Goal: Task Accomplishment & Management: Use online tool/utility

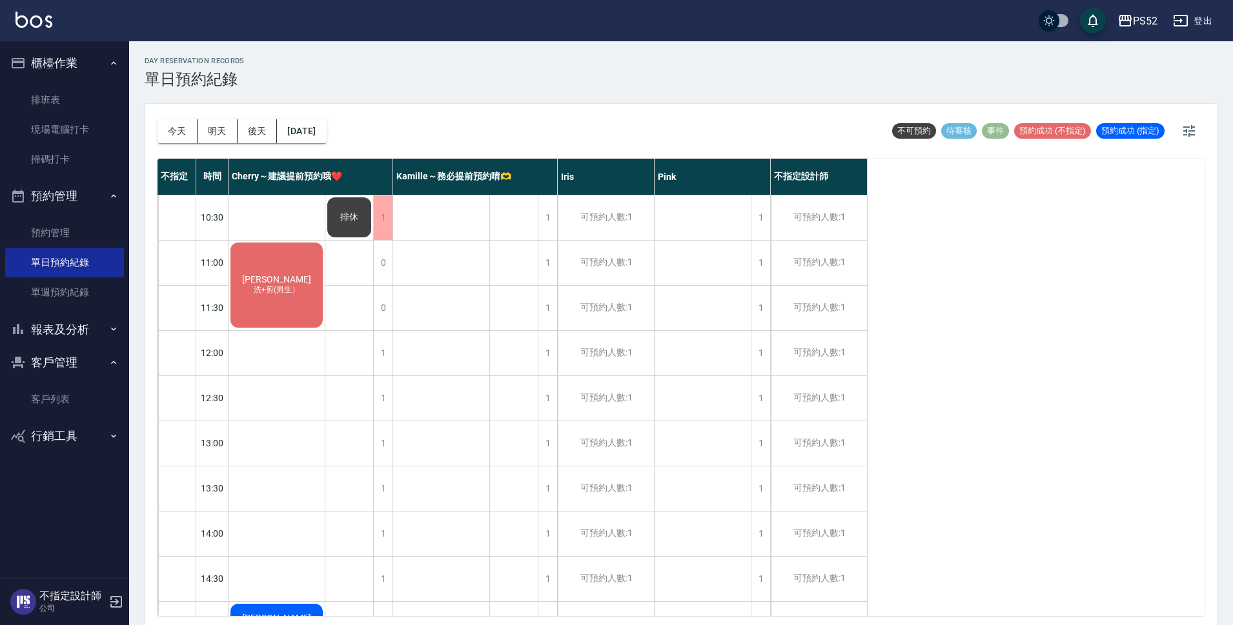
click at [152, 133] on div "[DATE] [DATE] [DATE] [DATE] 不可預約 待審核 事件 預約成功 (不指定) 預約成功 (指定) 不指定 時間 Cherry～建議提前…" at bounding box center [681, 366] width 1073 height 525
drag, startPoint x: 169, startPoint y: 133, endPoint x: 177, endPoint y: 130, distance: 8.8
click at [173, 132] on button "今天" at bounding box center [177, 131] width 40 height 24
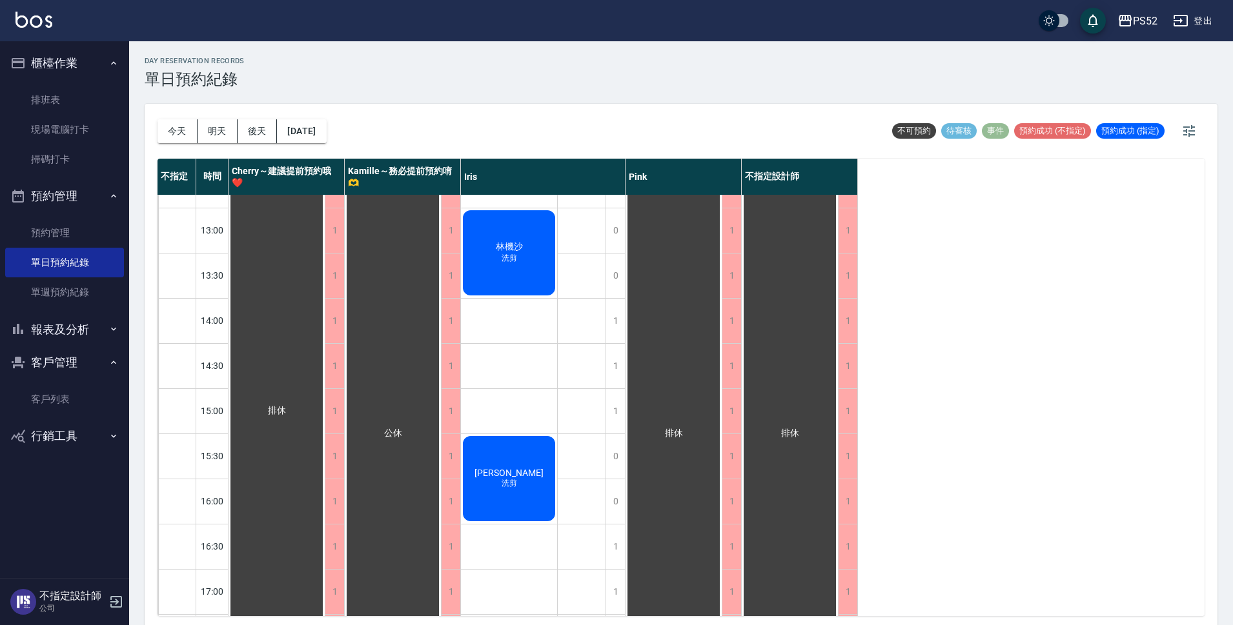
scroll to position [215, 0]
click at [222, 130] on button "明天" at bounding box center [217, 131] width 40 height 24
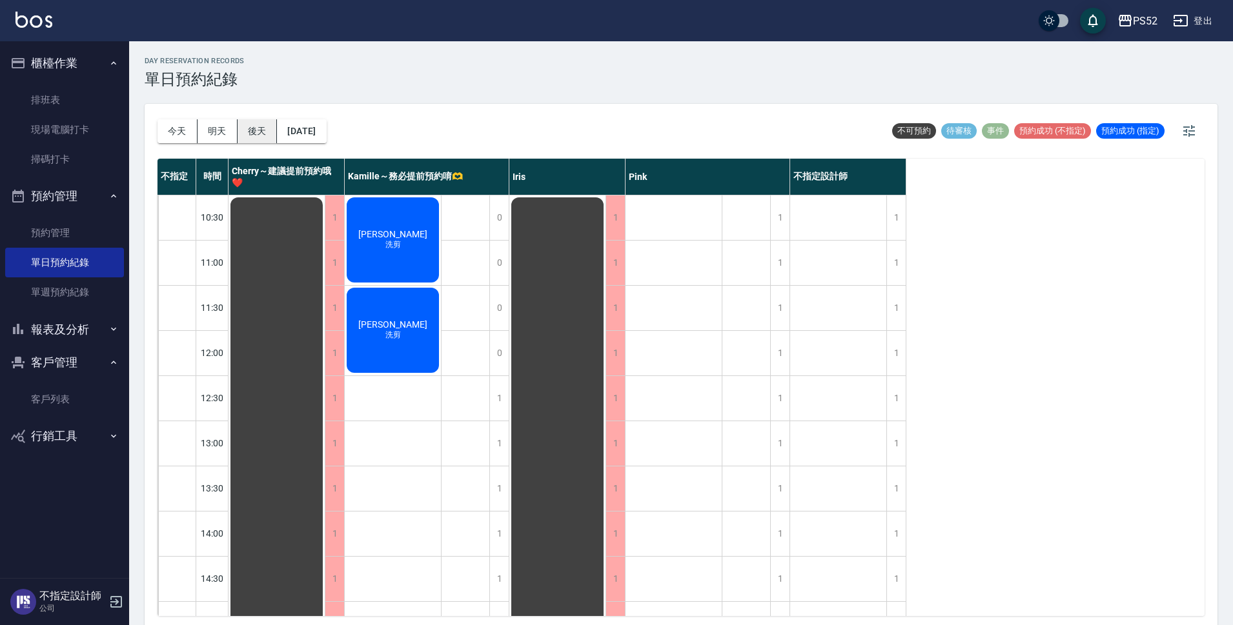
click at [252, 127] on button "後天" at bounding box center [257, 131] width 40 height 24
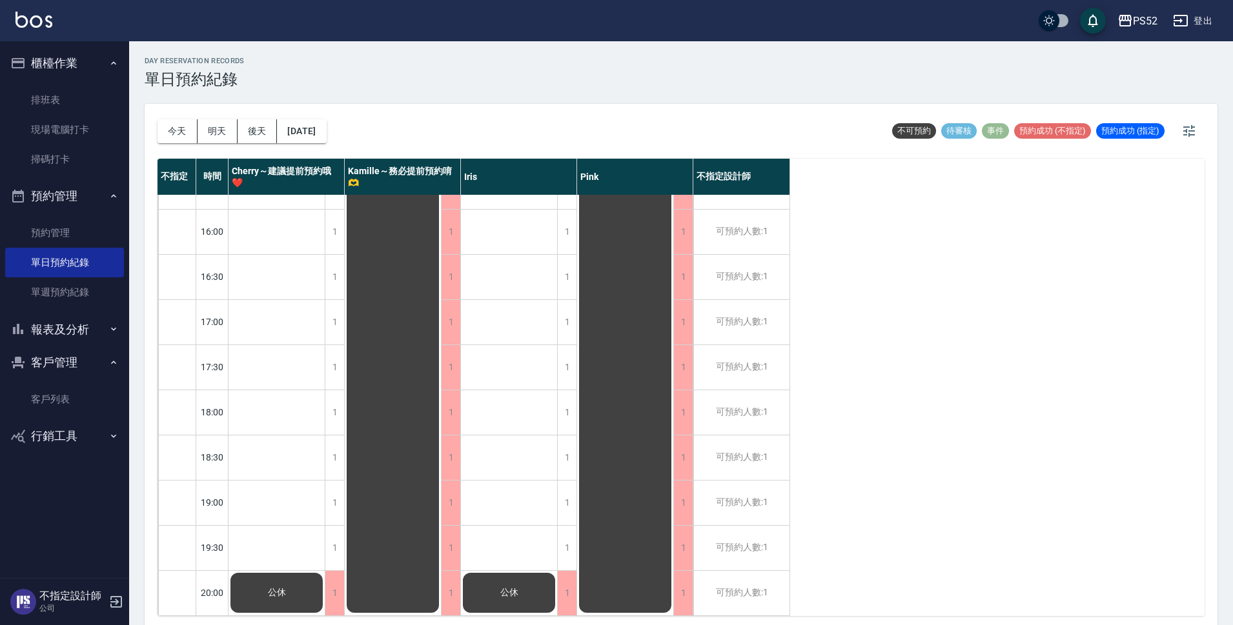
scroll to position [494, 0]
click at [64, 394] on link "客戶列表" at bounding box center [64, 400] width 119 height 30
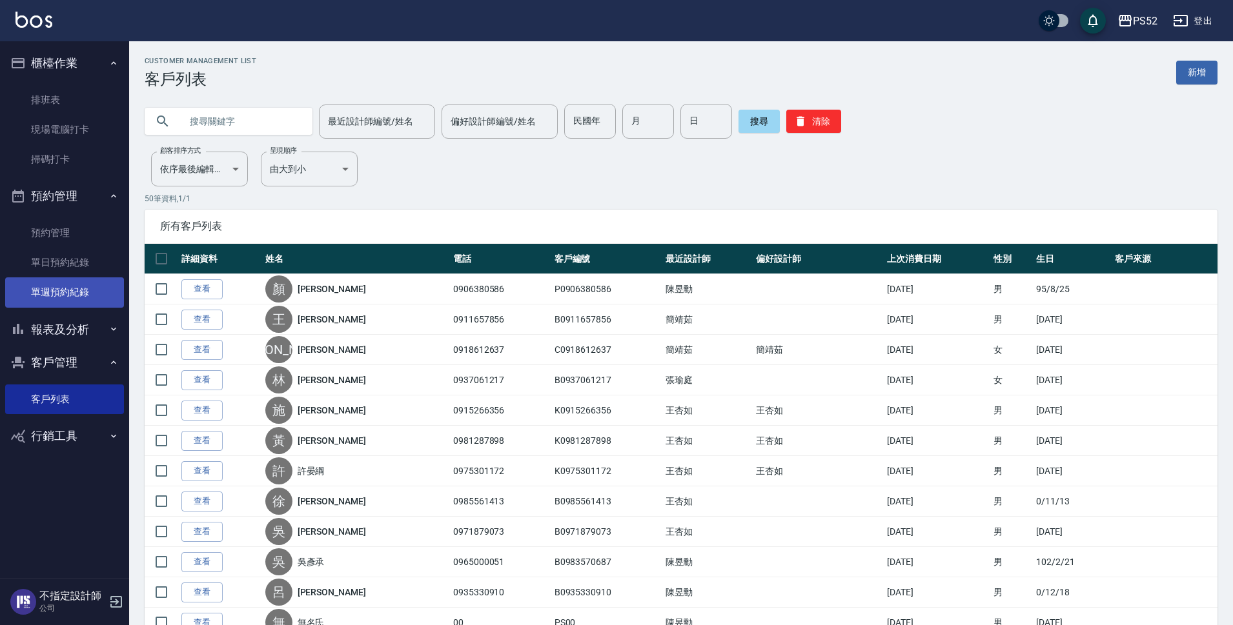
click at [83, 279] on link "單週預約紀錄" at bounding box center [64, 293] width 119 height 30
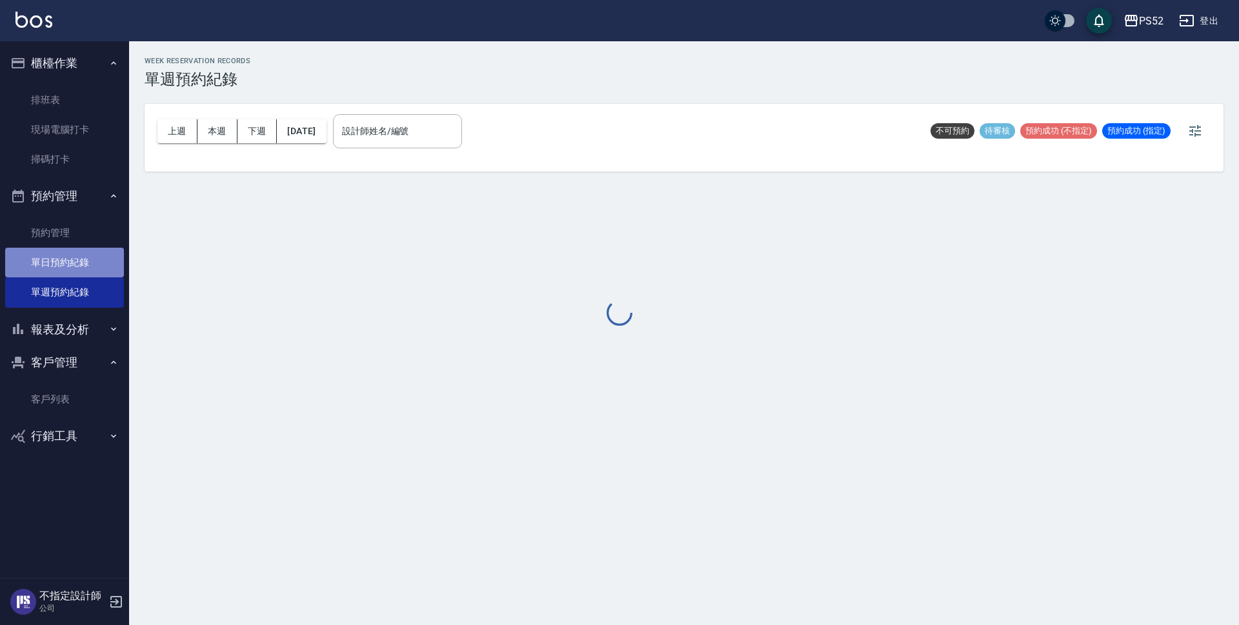
click at [81, 265] on link "單日預約紀錄" at bounding box center [64, 263] width 119 height 30
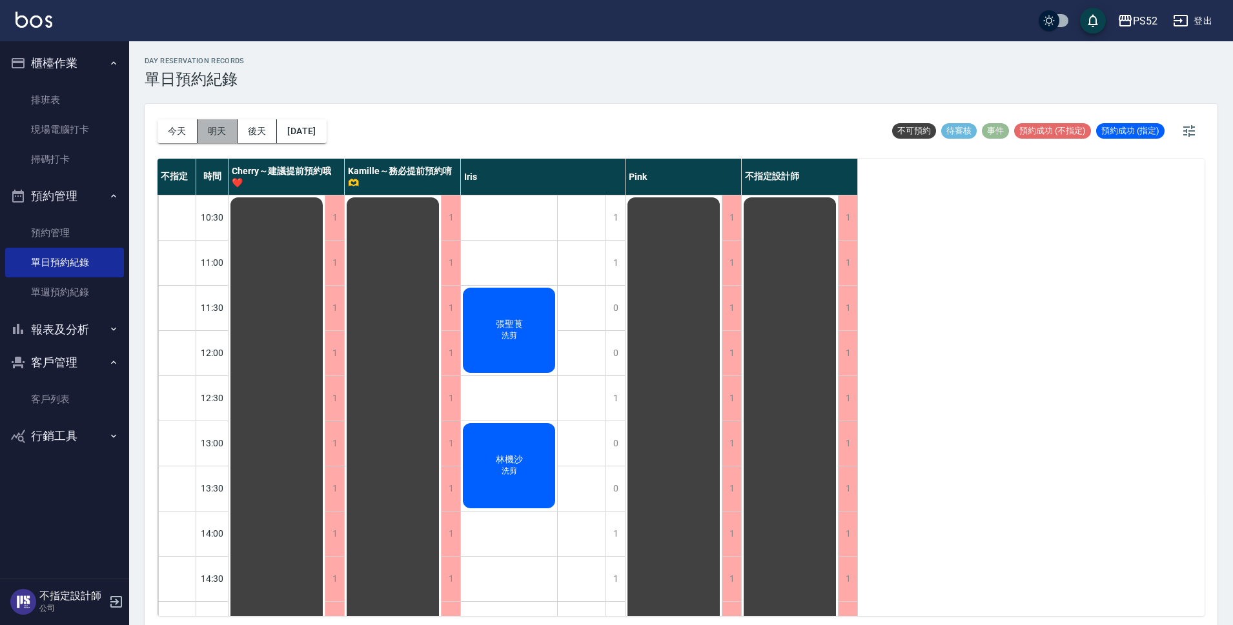
click at [218, 134] on button "明天" at bounding box center [217, 131] width 40 height 24
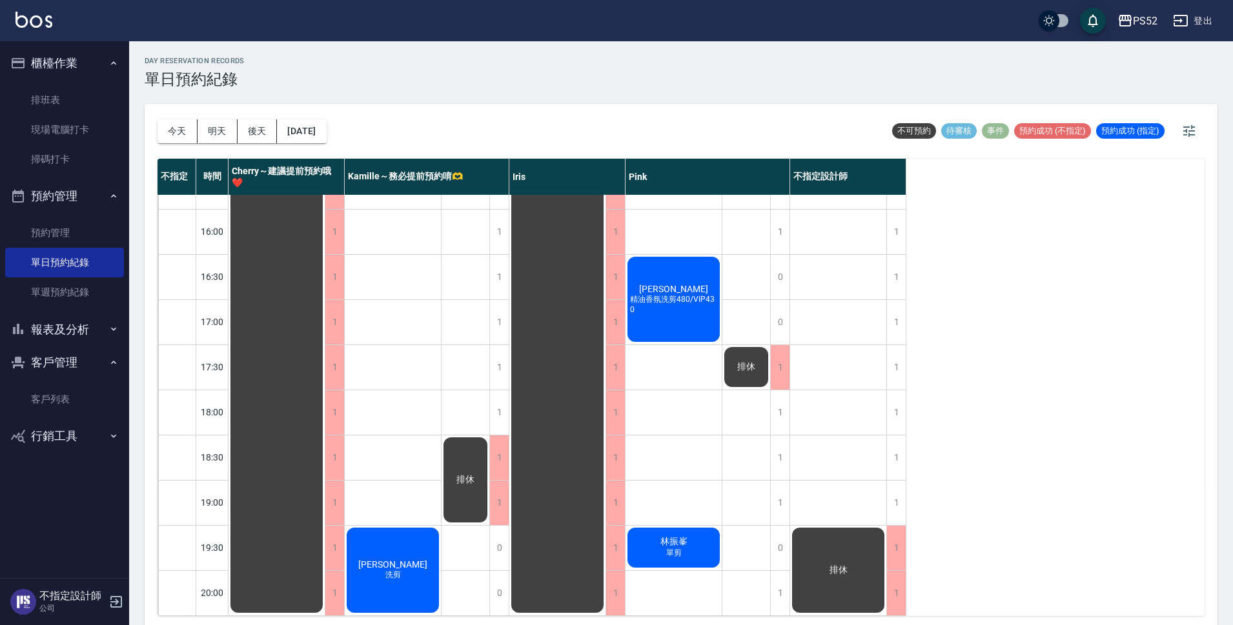
scroll to position [4, 0]
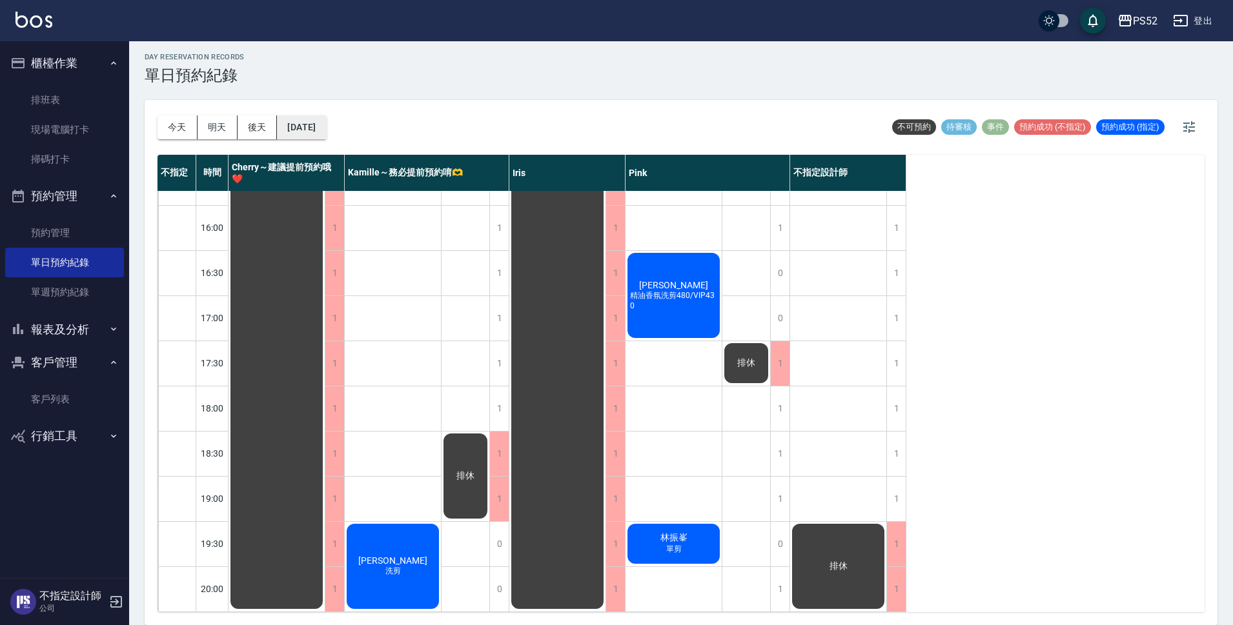
click at [306, 124] on button "[DATE]" at bounding box center [301, 128] width 49 height 24
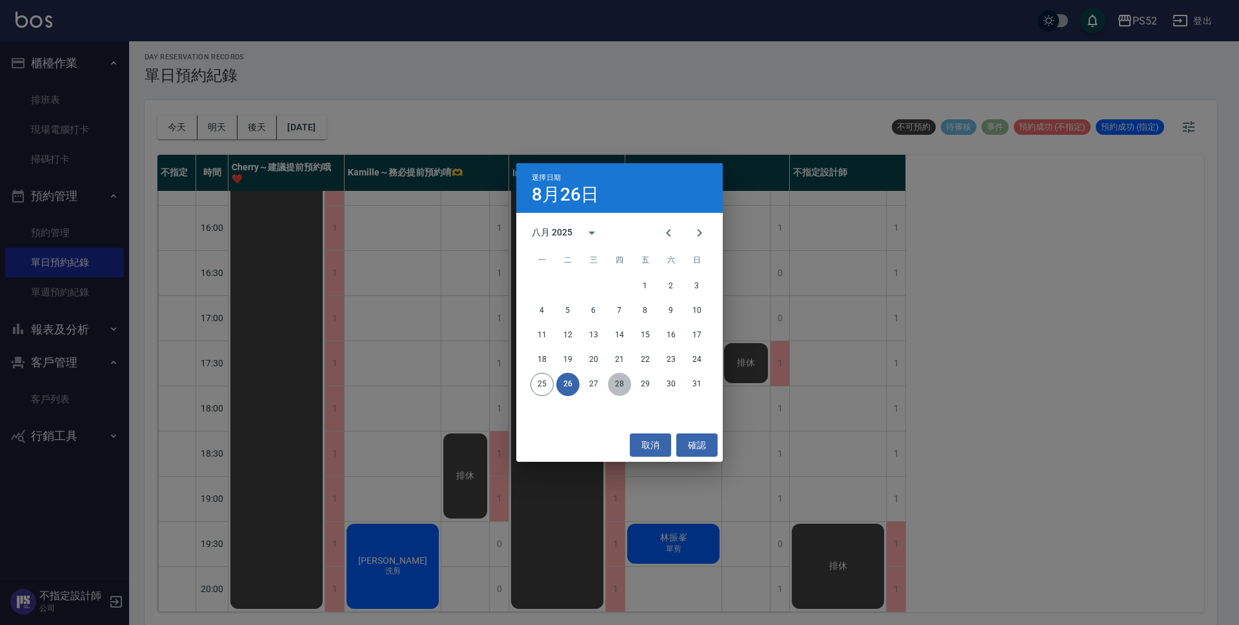
click at [616, 384] on button "28" at bounding box center [619, 384] width 23 height 23
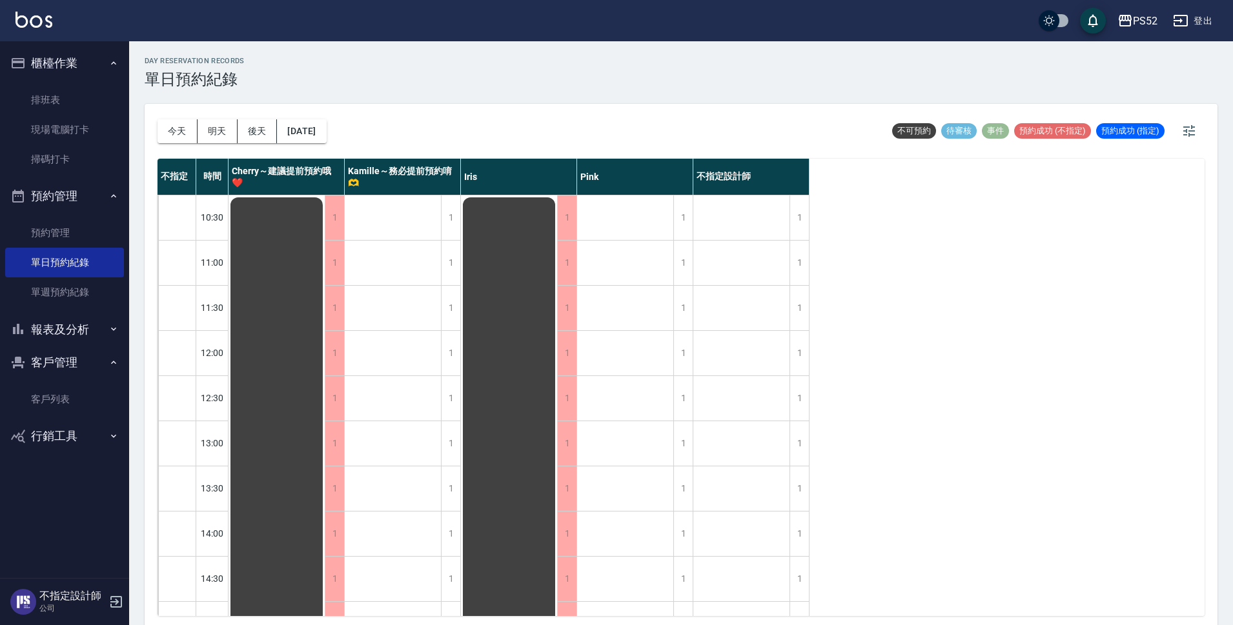
click at [66, 334] on button "報表及分析" at bounding box center [64, 330] width 119 height 34
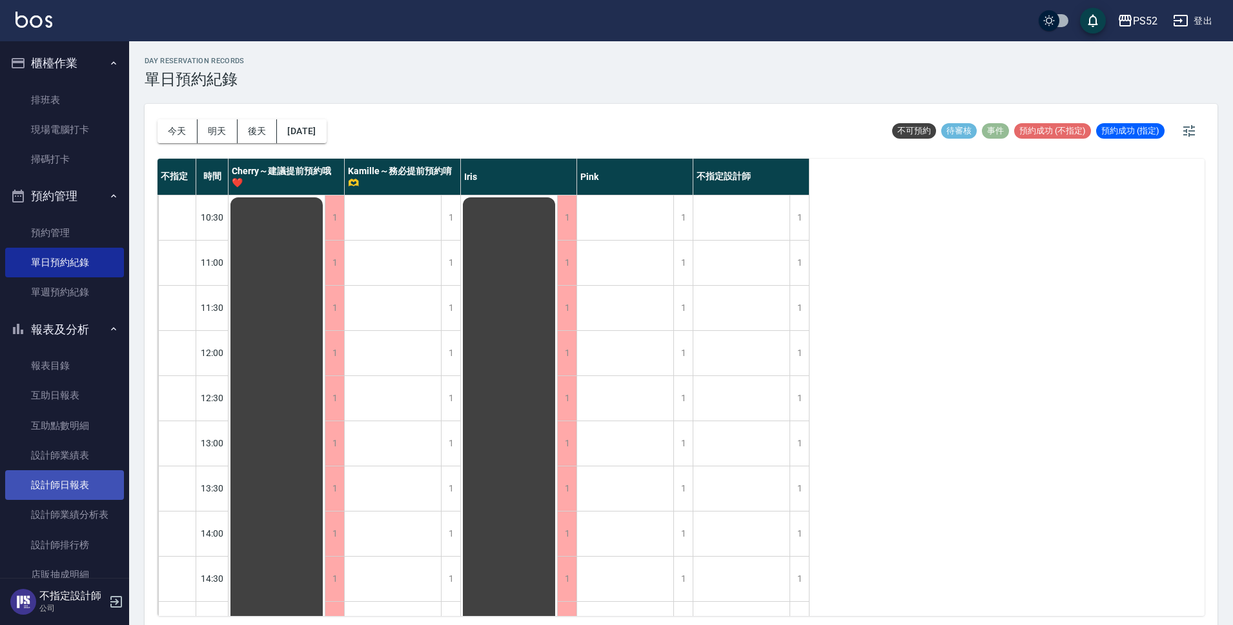
click at [86, 494] on link "設計師日報表" at bounding box center [64, 485] width 119 height 30
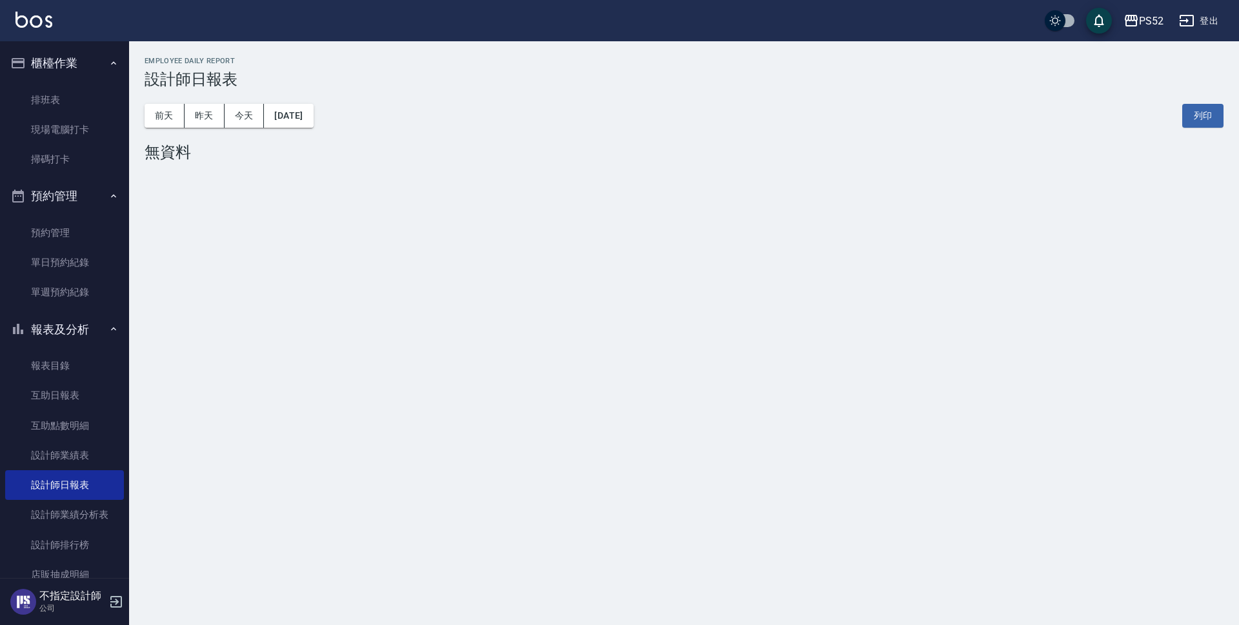
click at [297, 435] on div "PS52 [DATE] 設計師日報表 列印時間： [DATE][PHONE_NUMBER]:31 Employee Daily Report 設計師日報表 […" at bounding box center [619, 312] width 1239 height 625
click at [1221, 26] on button "登出" at bounding box center [1199, 21] width 50 height 24
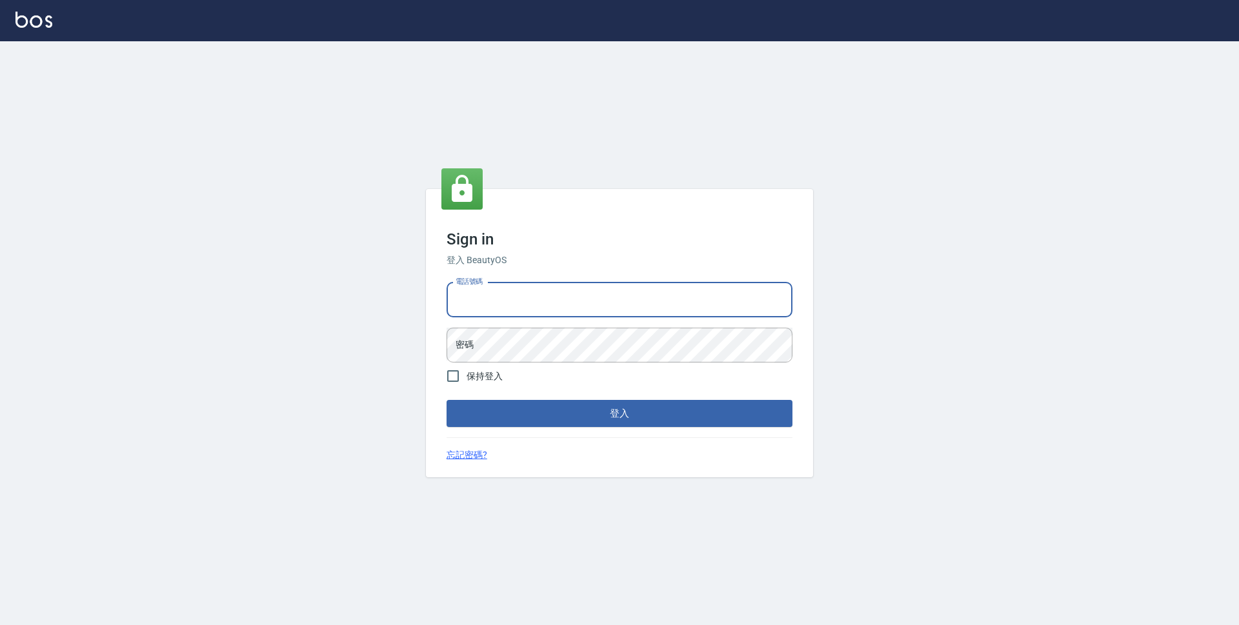
click at [605, 306] on input "電話號碼" at bounding box center [620, 300] width 346 height 35
type input "0923939755"
click at [447, 400] on button "登入" at bounding box center [620, 413] width 346 height 27
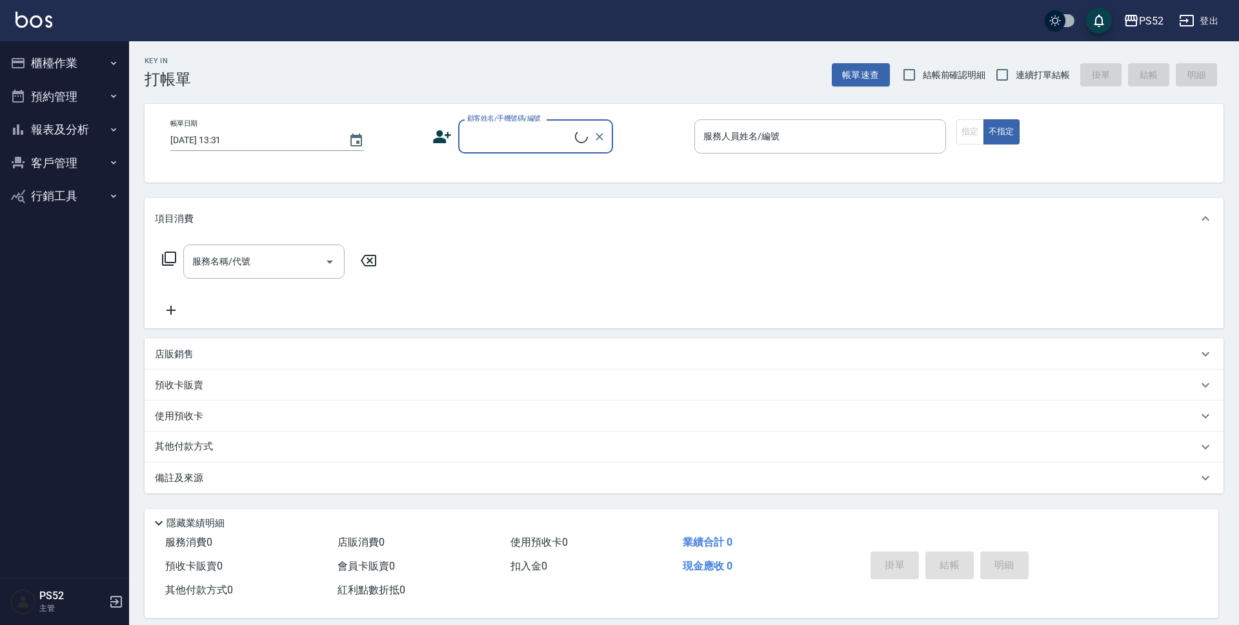
click at [62, 57] on button "櫃檯作業" at bounding box center [64, 63] width 119 height 34
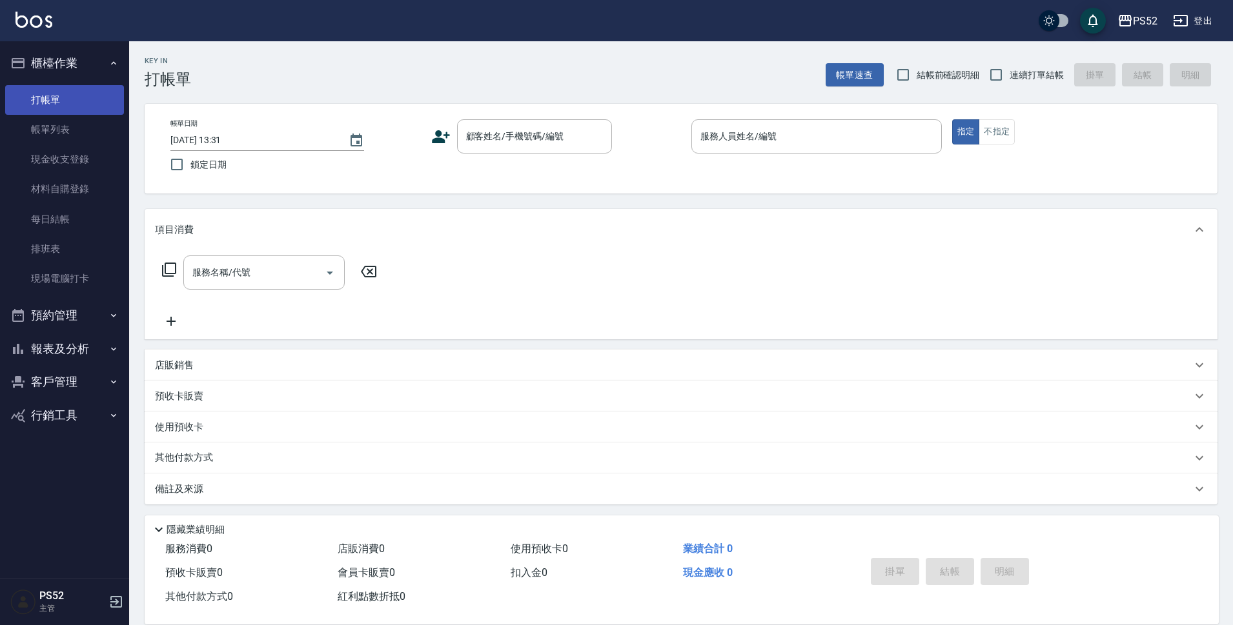
click at [79, 106] on link "打帳單" at bounding box center [64, 100] width 119 height 30
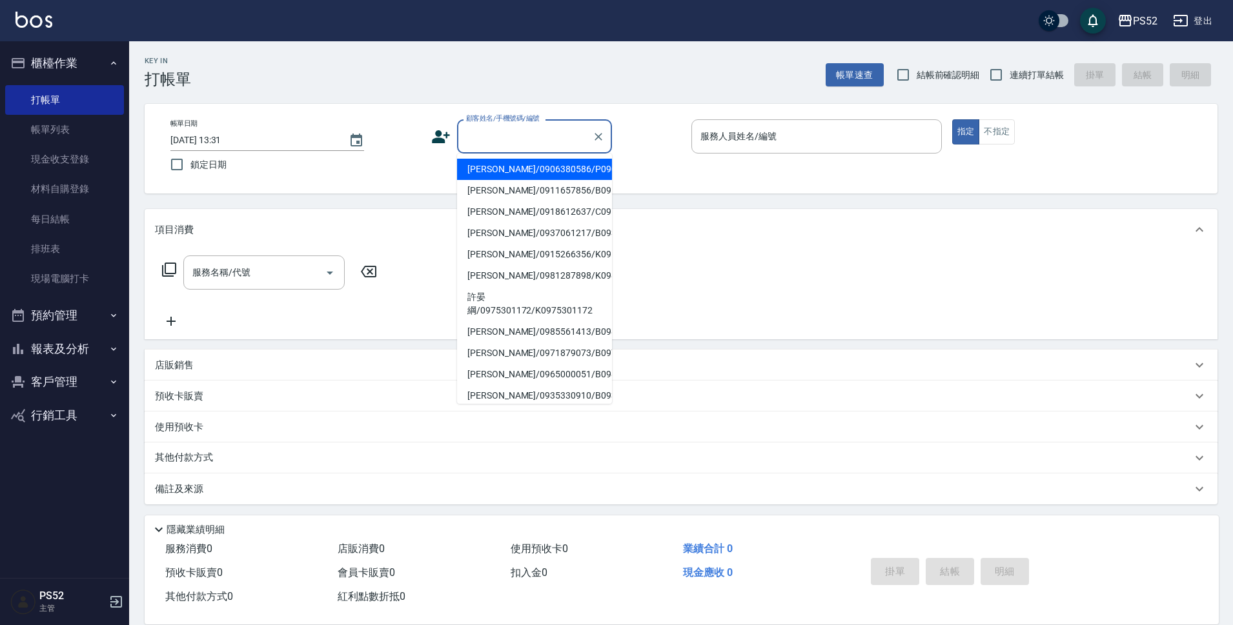
click at [509, 143] on input "顧客姓名/手機號碼/編號" at bounding box center [525, 136] width 124 height 23
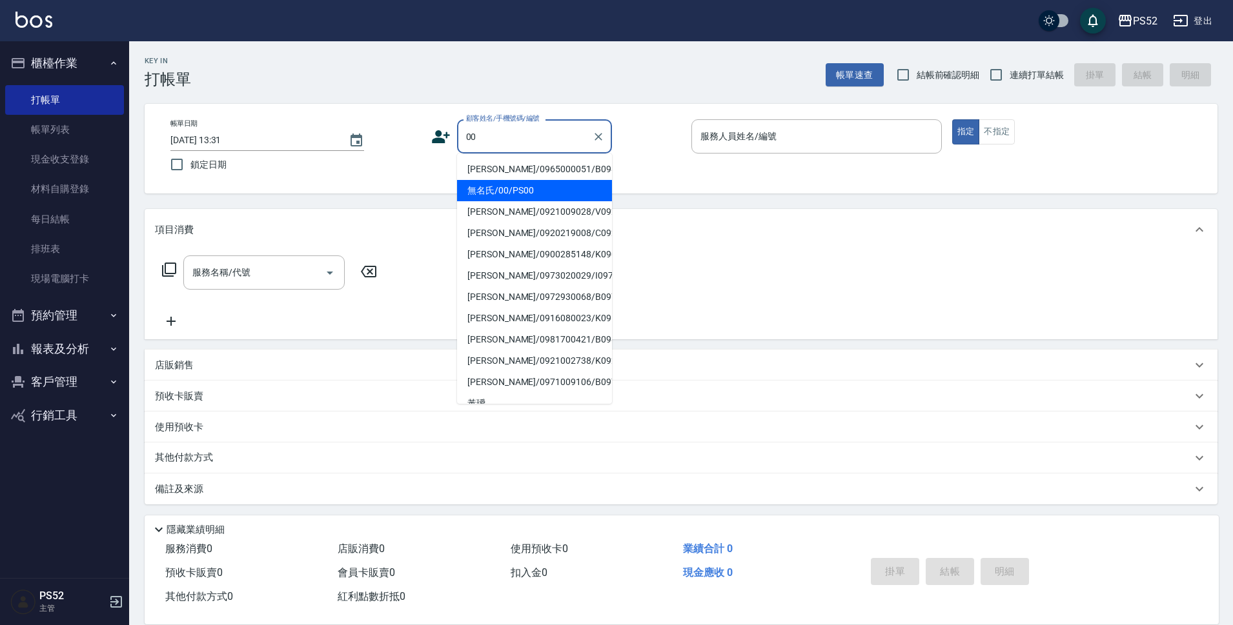
click at [518, 201] on li "無名氏/00/PS00" at bounding box center [534, 190] width 155 height 21
type input "無名氏/00/PS00"
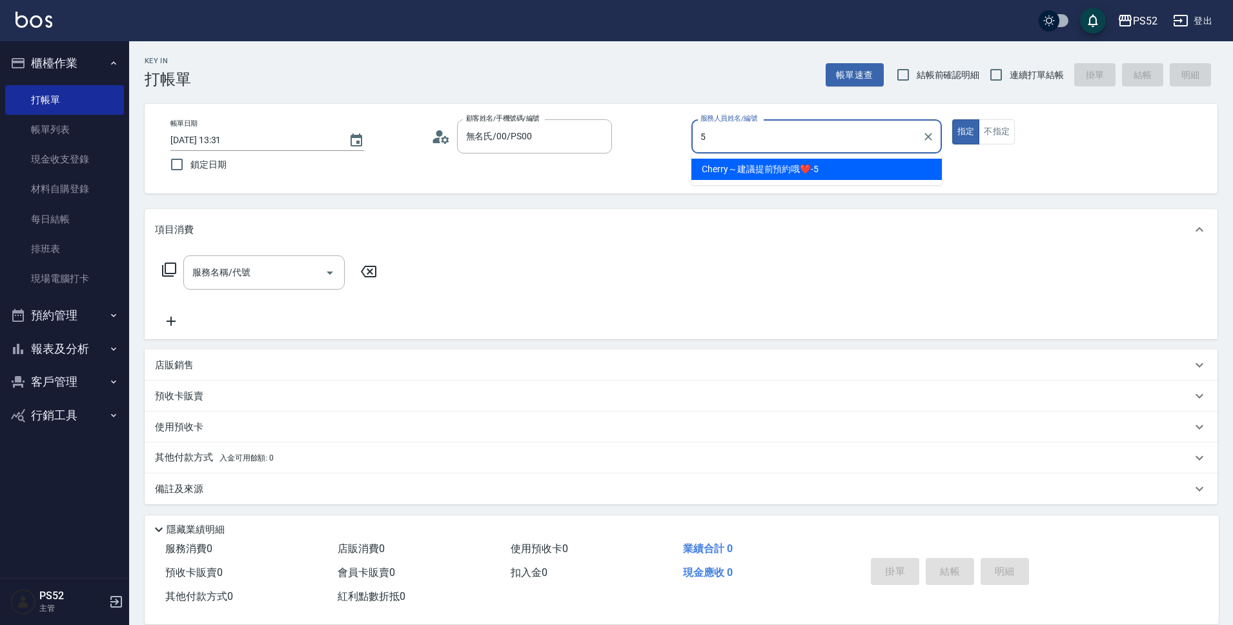
type input "Cherry～建議提前預約哦❤️-5"
type button "true"
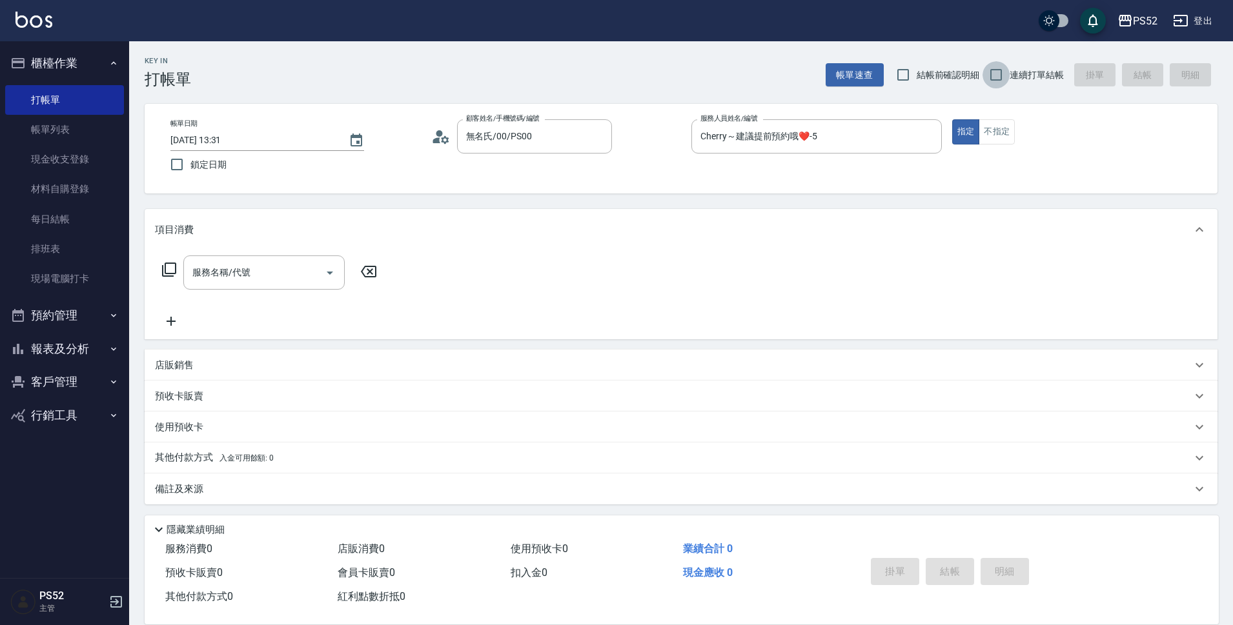
click at [1000, 76] on input "連續打單結帳" at bounding box center [995, 74] width 27 height 27
checkbox input "true"
click at [256, 275] on input "服務名稱/代號" at bounding box center [254, 272] width 130 height 23
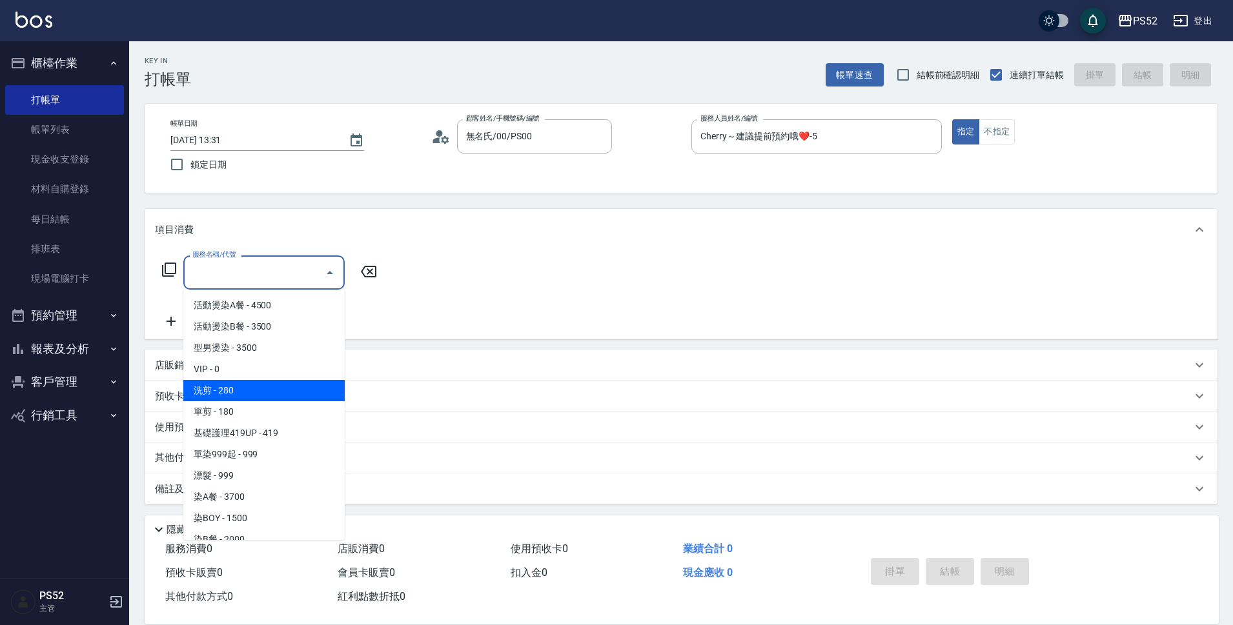
click at [294, 390] on span "洗剪 - 280" at bounding box center [263, 390] width 161 height 21
type input "洗剪(C1)"
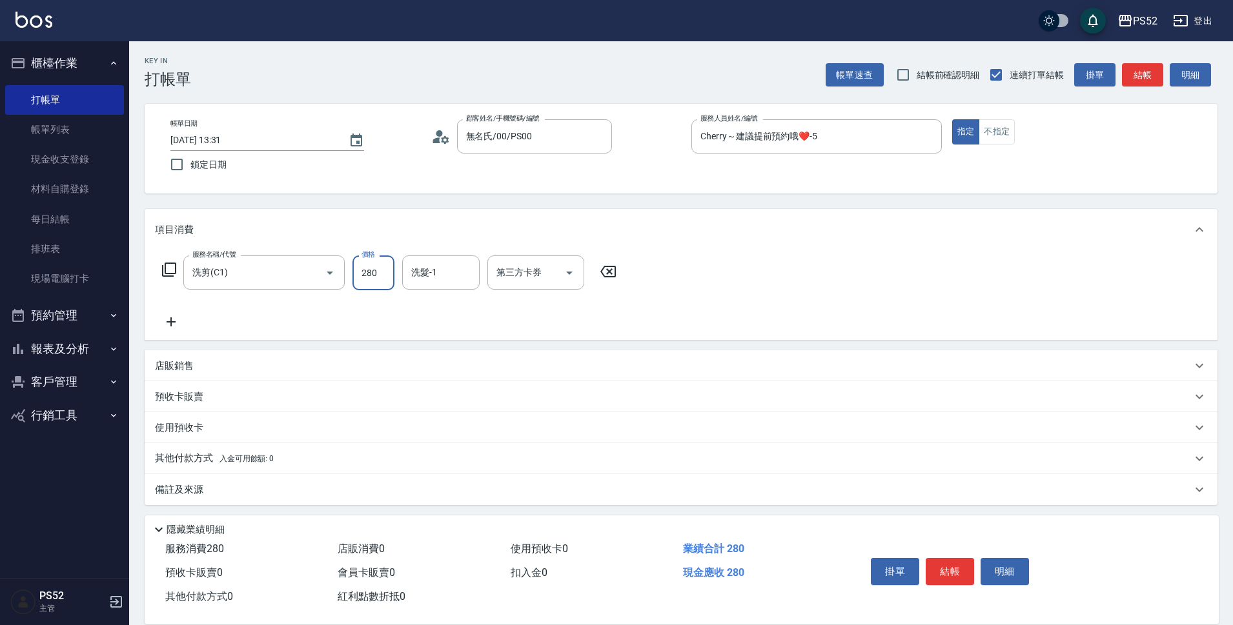
click at [375, 259] on input "280" at bounding box center [373, 273] width 42 height 35
type input "400"
click at [173, 321] on icon at bounding box center [171, 321] width 32 height 15
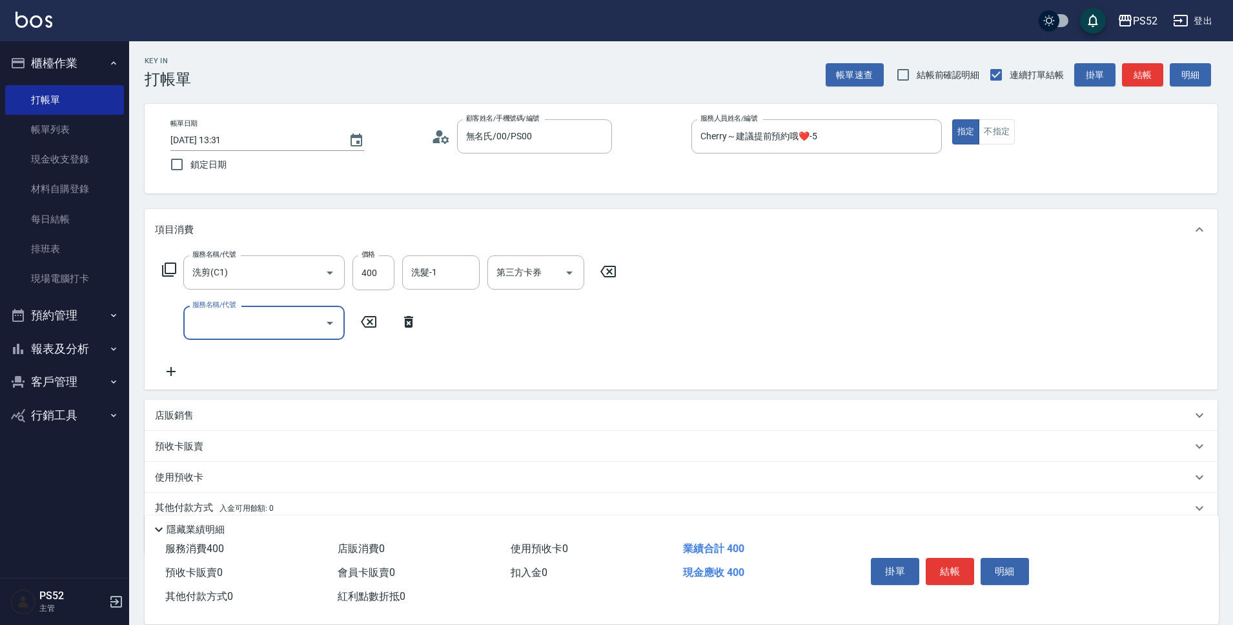
click at [237, 316] on input "服務名稱/代號" at bounding box center [254, 323] width 130 height 23
click at [272, 416] on span "燙前護髮300 - 300" at bounding box center [263, 419] width 161 height 21
type input "燙前護髮300(T4)"
click at [958, 562] on button "結帳" at bounding box center [949, 571] width 48 height 27
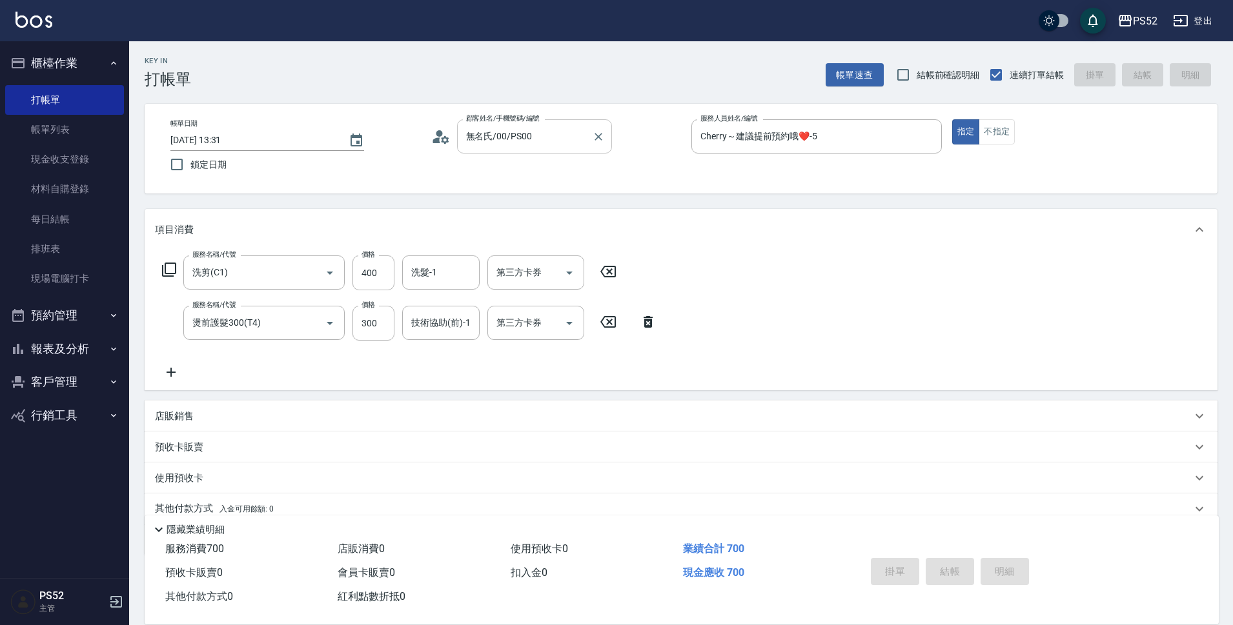
type input "2025/08/25 13:32"
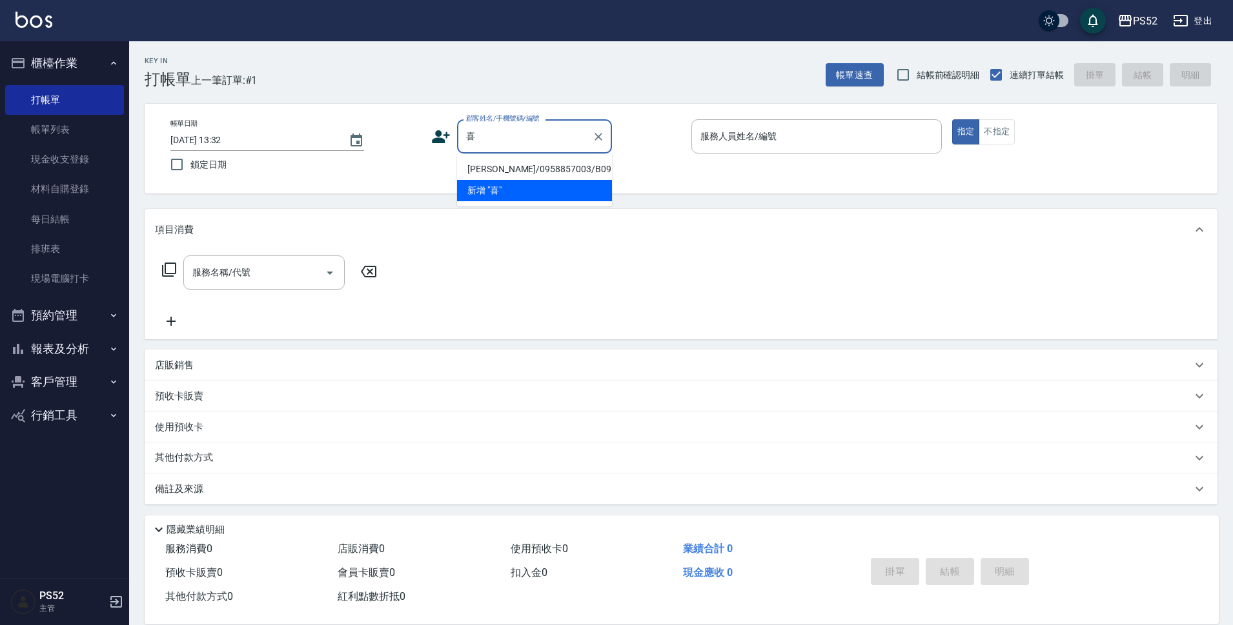
click at [543, 180] on li "鄭喜玲/0958857003/B0958857003" at bounding box center [534, 169] width 155 height 21
type input "鄭喜玲/0958857003/B0958857003"
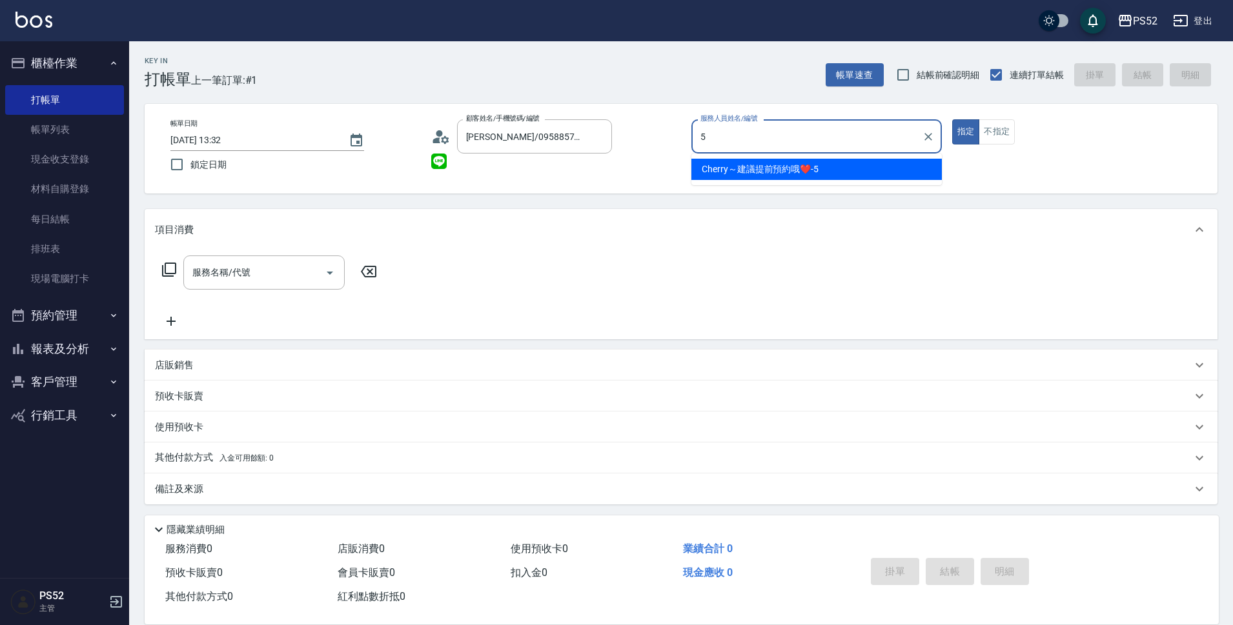
type input "Cherry～建議提前預約哦❤️-5"
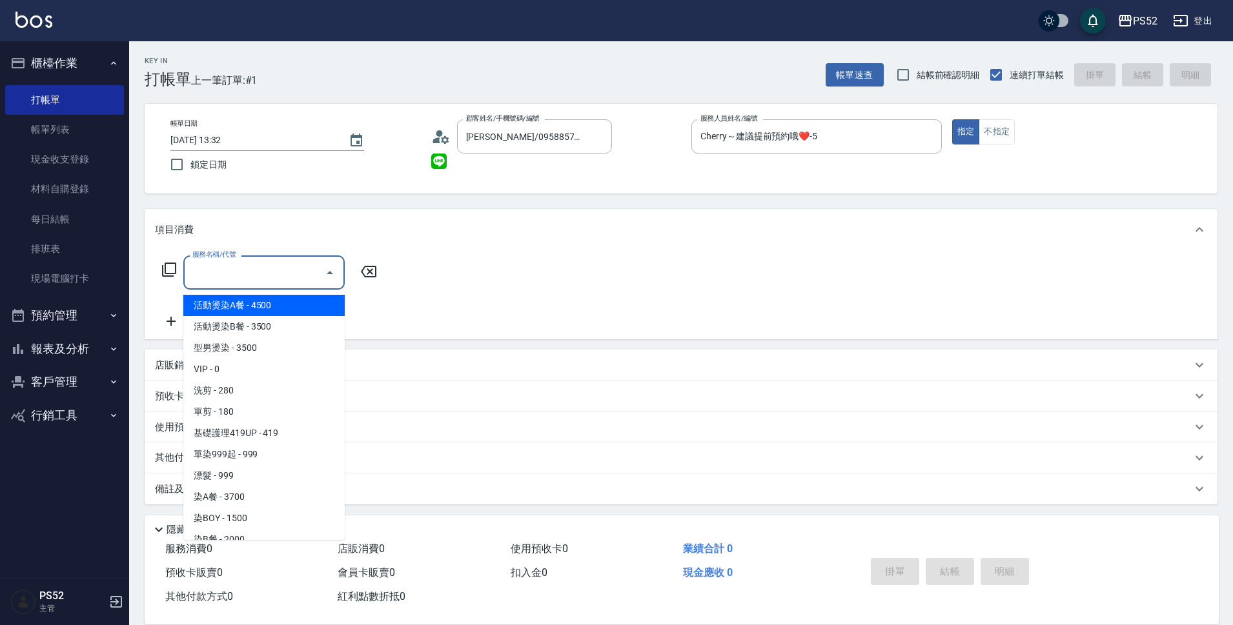
click at [256, 268] on input "服務名稱/代號" at bounding box center [254, 272] width 130 height 23
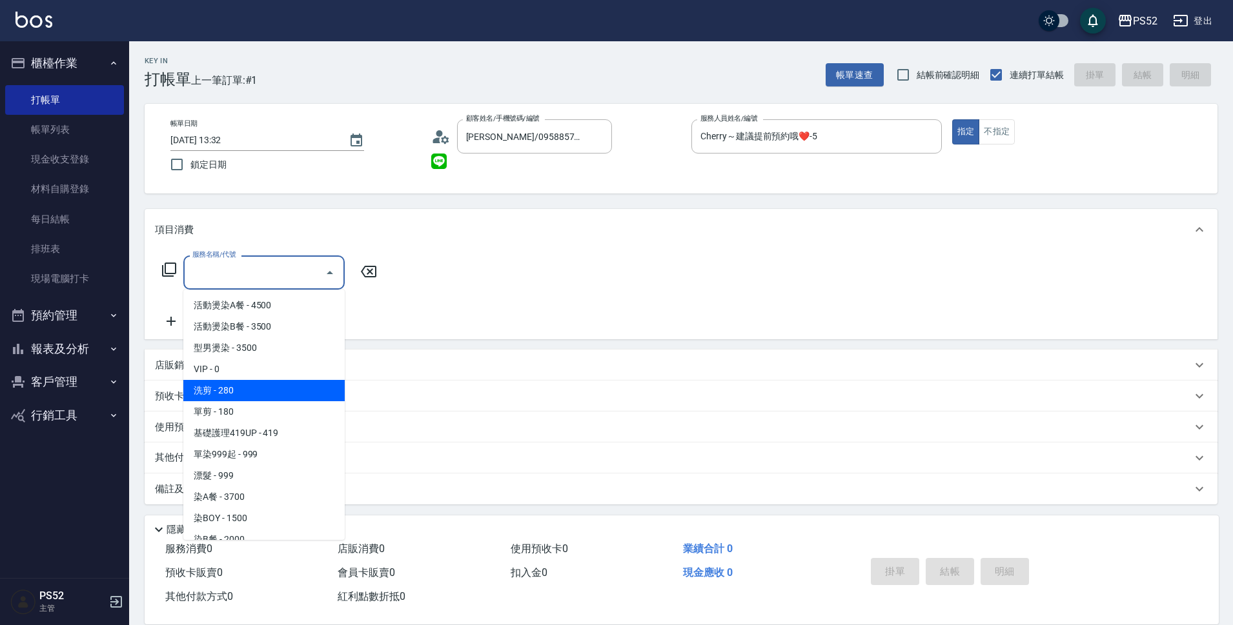
click at [275, 389] on span "洗剪 - 280" at bounding box center [263, 390] width 161 height 21
type input "洗剪(C1)"
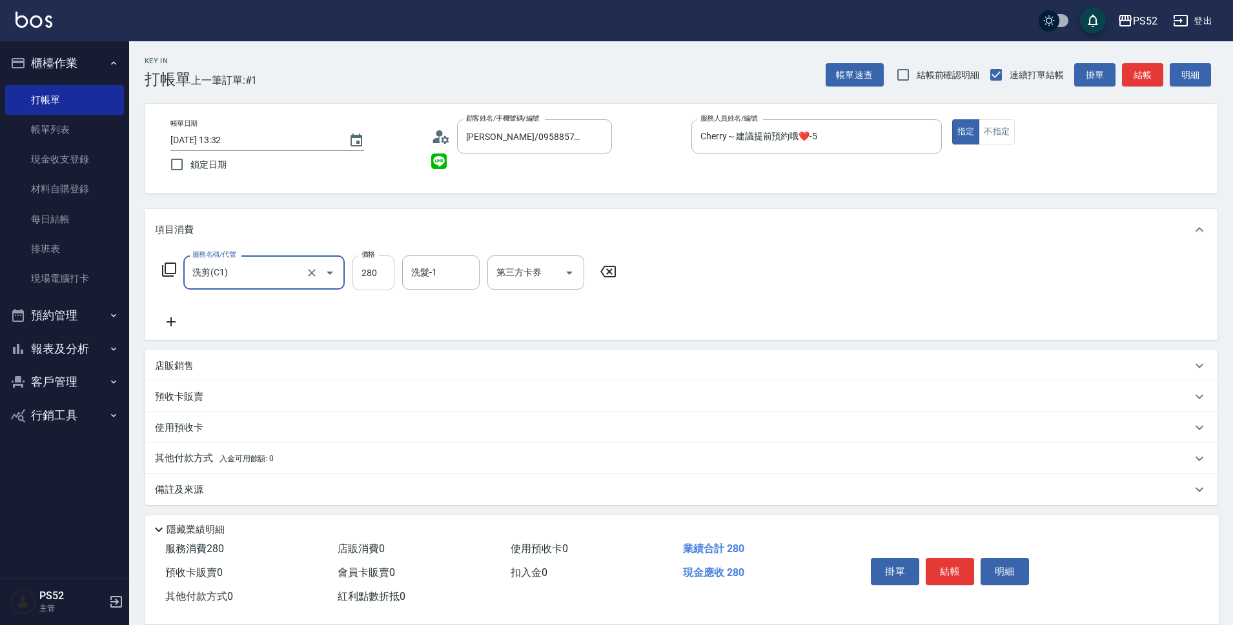
click at [370, 288] on input "280" at bounding box center [373, 273] width 42 height 35
type input "419"
click at [947, 574] on button "結帳" at bounding box center [949, 571] width 48 height 27
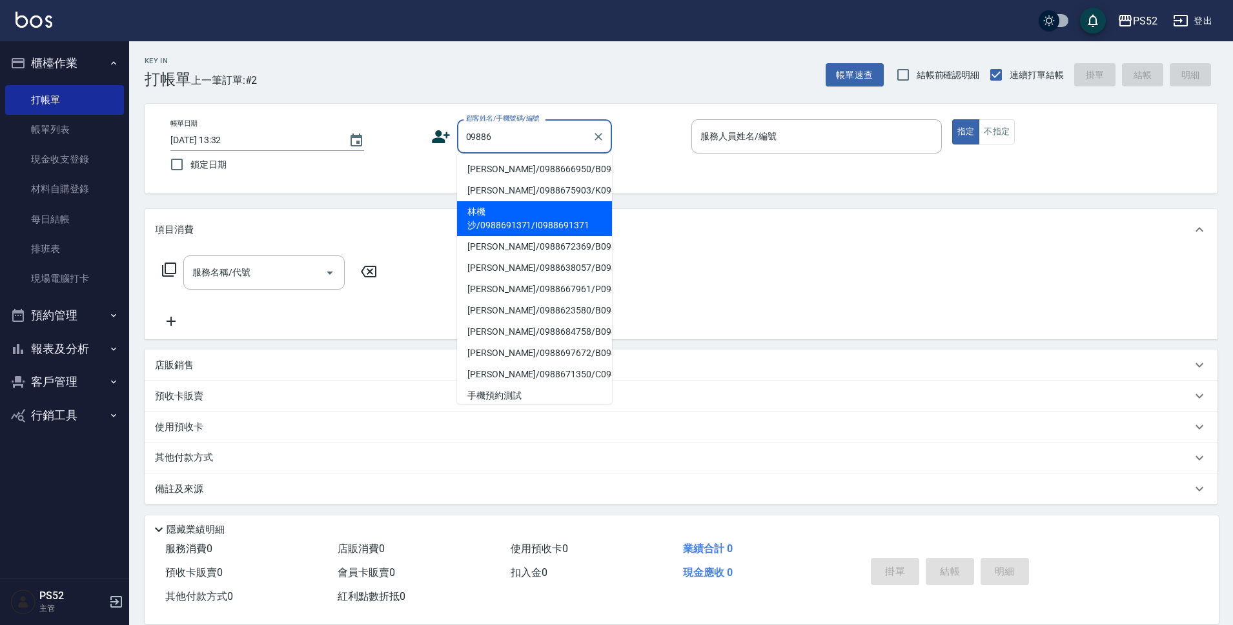
click at [592, 236] on li "林機沙/0988691371/I0988691371" at bounding box center [534, 218] width 155 height 35
type input "林機沙/0988691371/I0988691371"
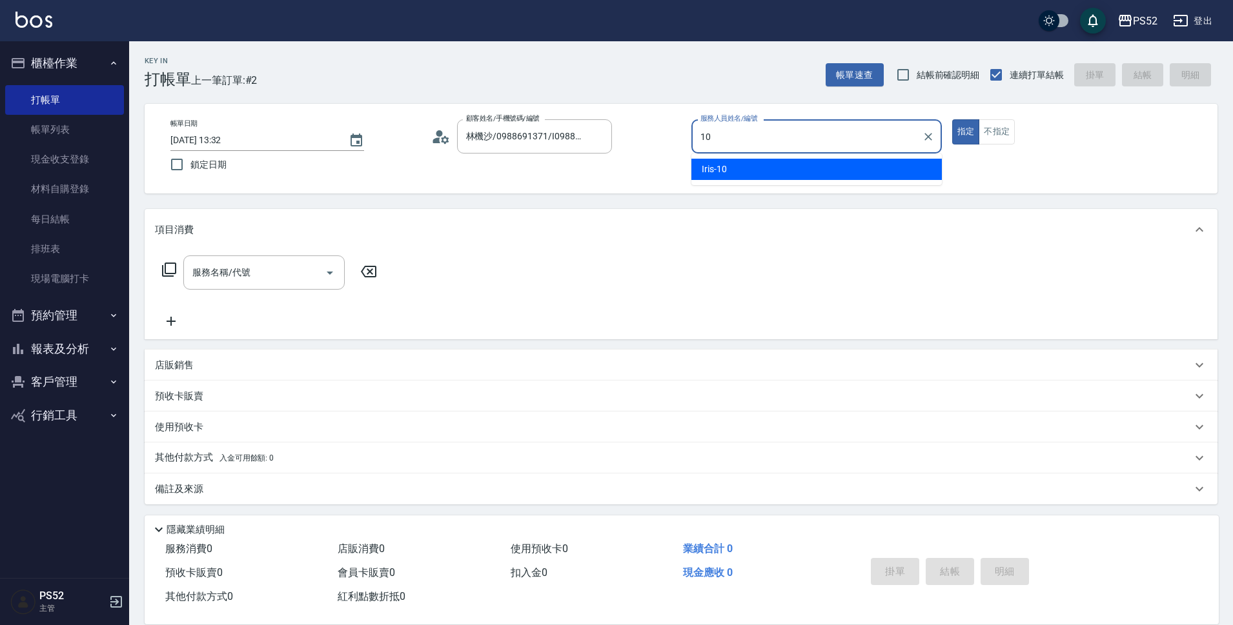
type input "Iris-10"
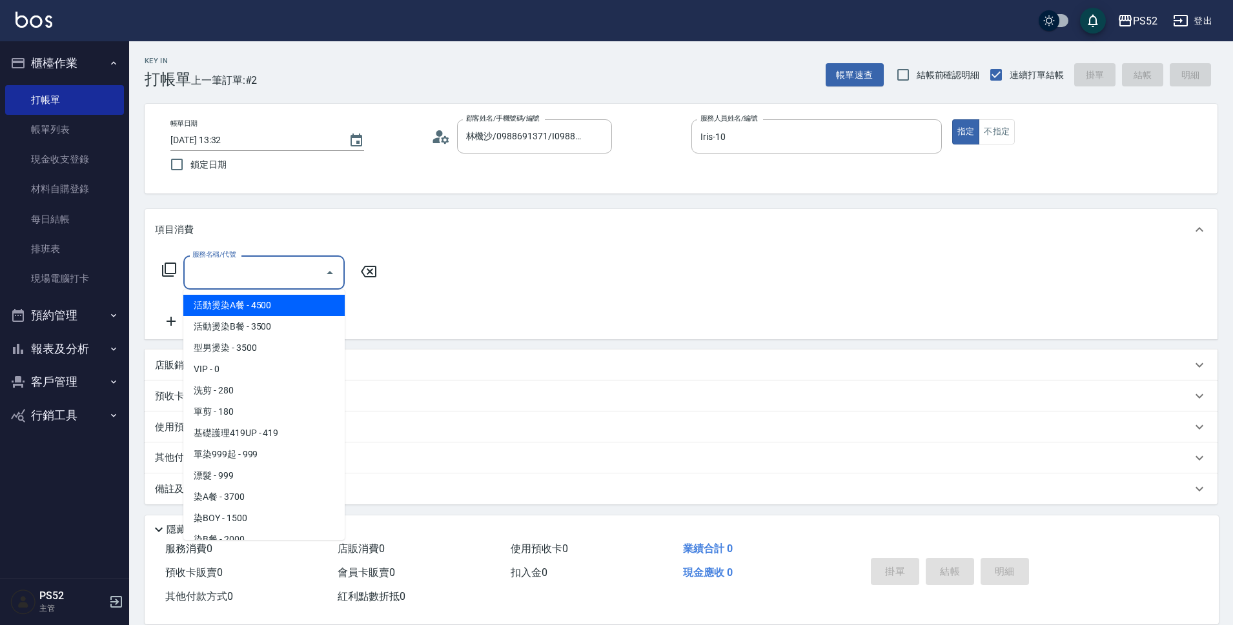
click at [259, 283] on input "服務名稱/代號" at bounding box center [254, 272] width 130 height 23
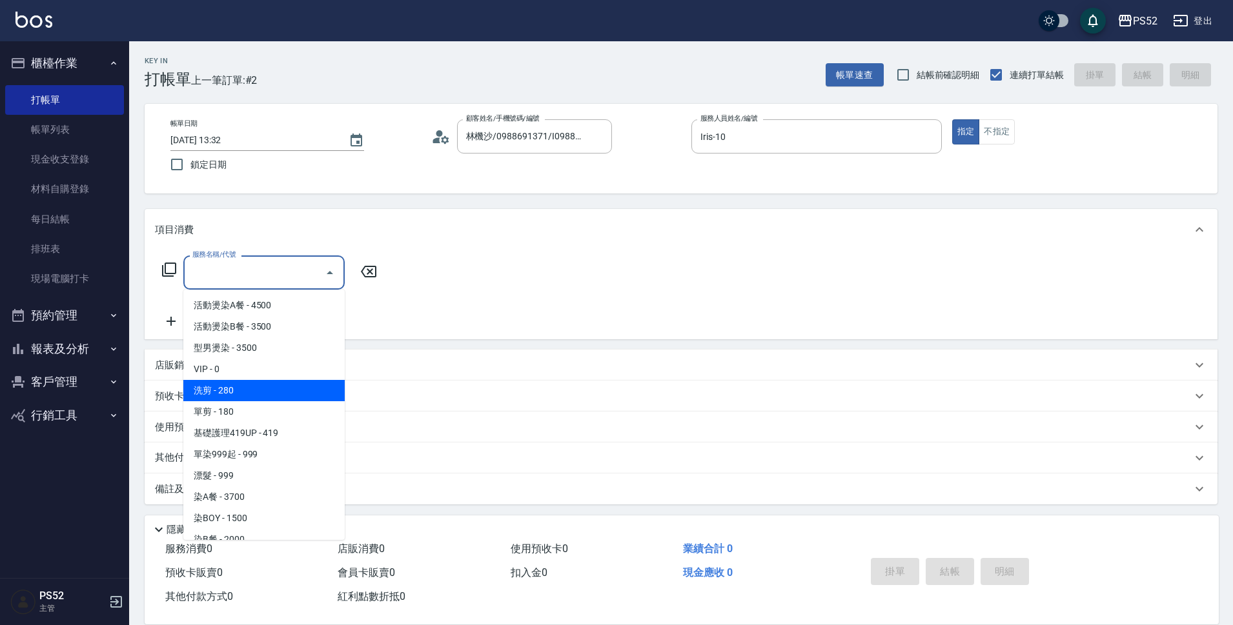
click at [323, 393] on span "洗剪 - 280" at bounding box center [263, 390] width 161 height 21
type input "洗剪(C1)"
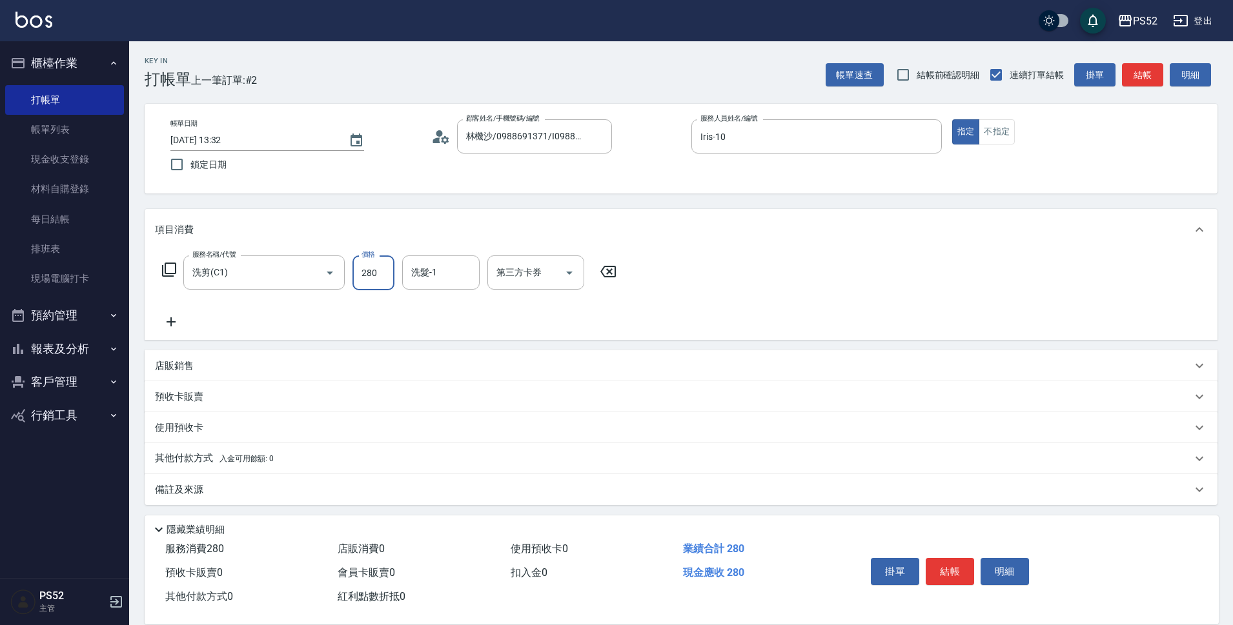
click at [376, 286] on input "280" at bounding box center [373, 273] width 42 height 35
type input "350"
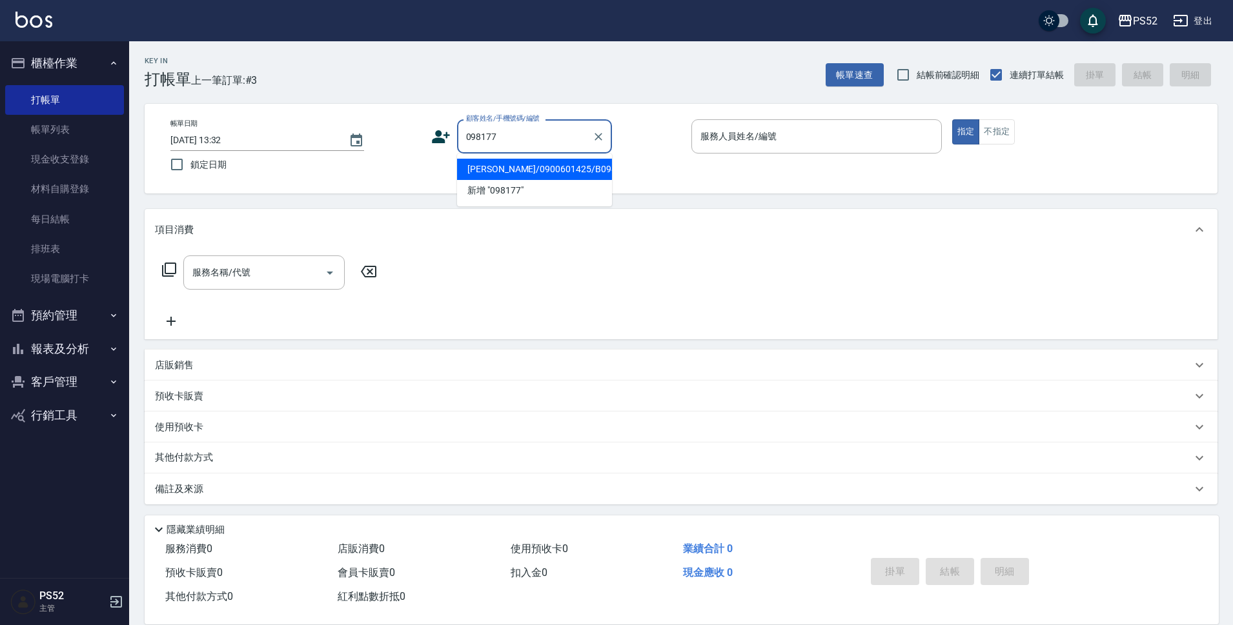
click at [542, 171] on li "張聖莨/0900601425/B0981771425" at bounding box center [534, 169] width 155 height 21
type input "張聖莨/0900601425/B0981771425"
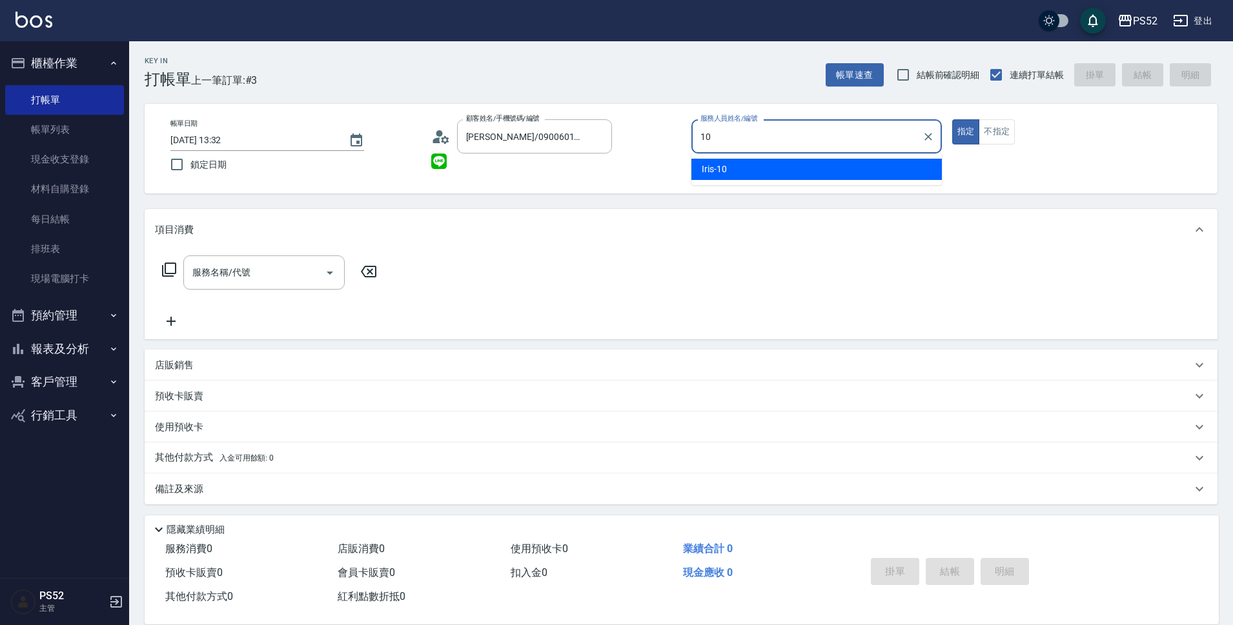
type input "Iris-10"
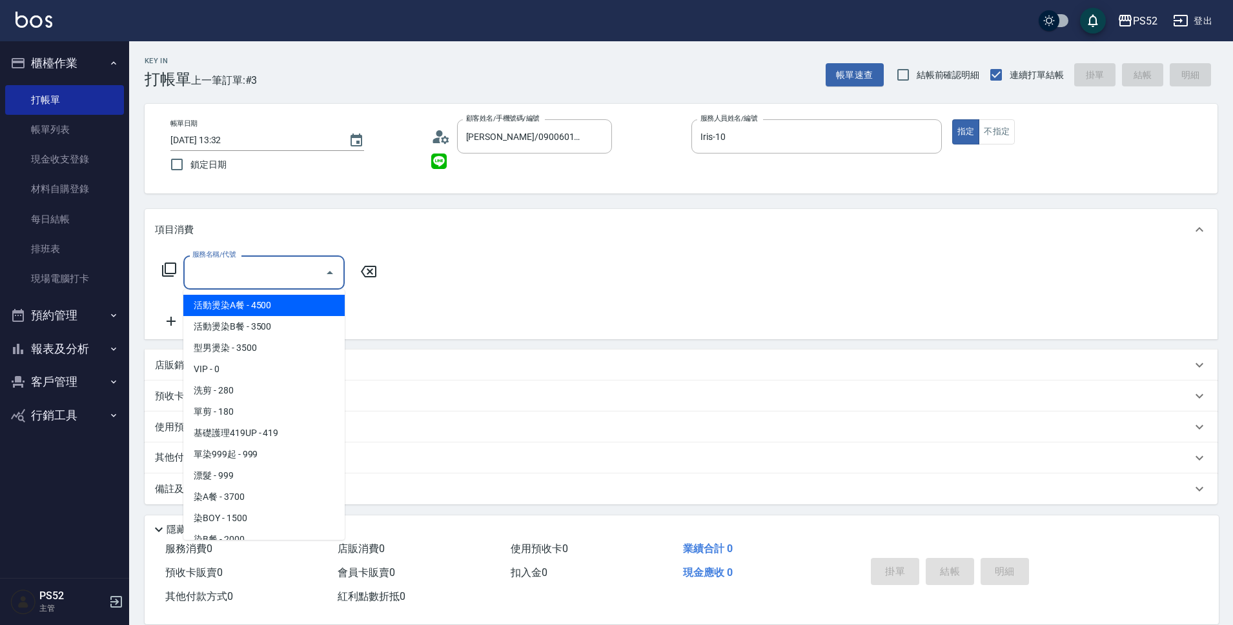
click at [243, 263] on div "服務名稱/代號 服務名稱/代號" at bounding box center [263, 273] width 161 height 34
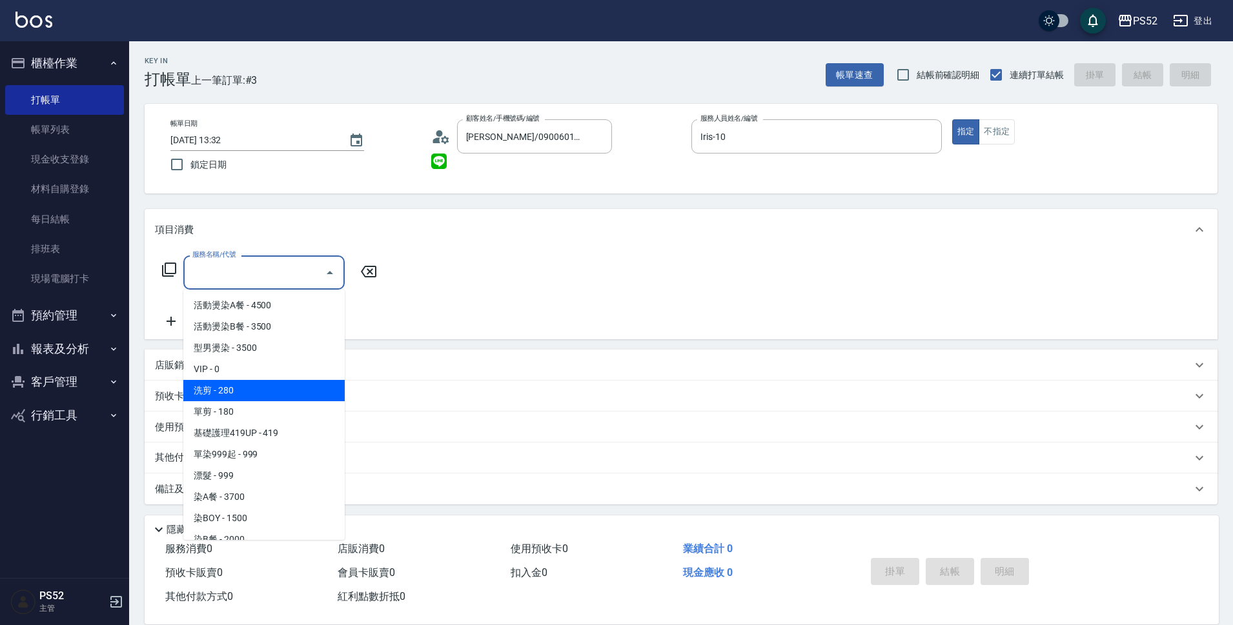
click at [288, 391] on span "洗剪 - 280" at bounding box center [263, 390] width 161 height 21
type input "洗剪(C1)"
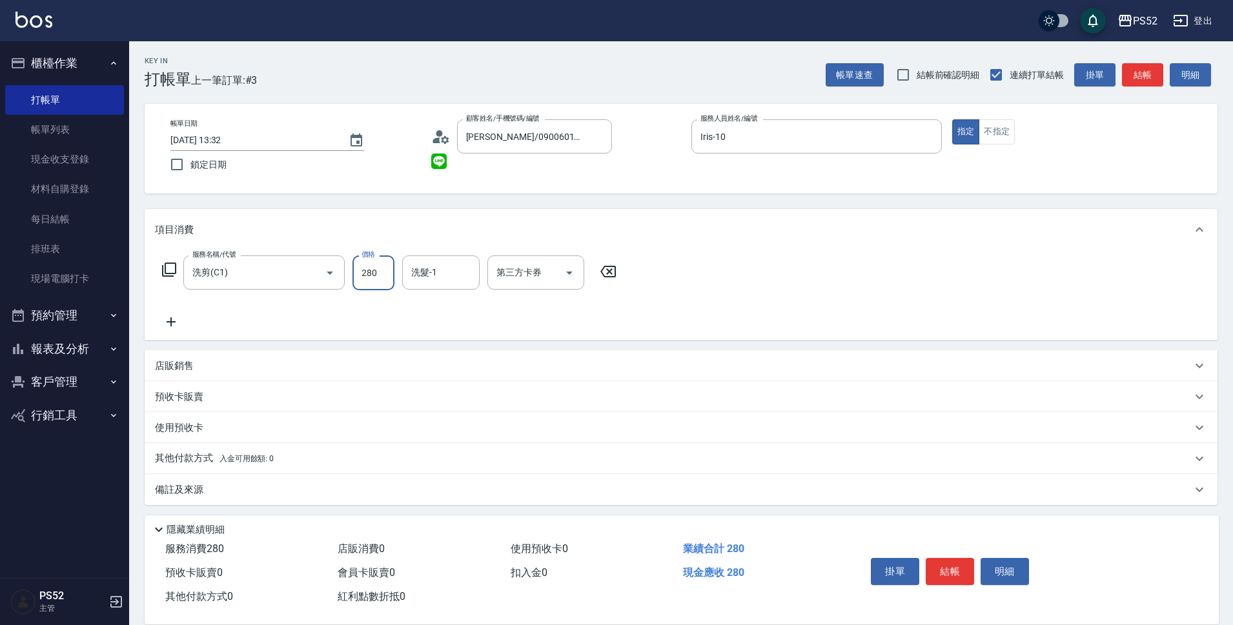
click at [383, 283] on input "280" at bounding box center [373, 273] width 42 height 35
type input "350"
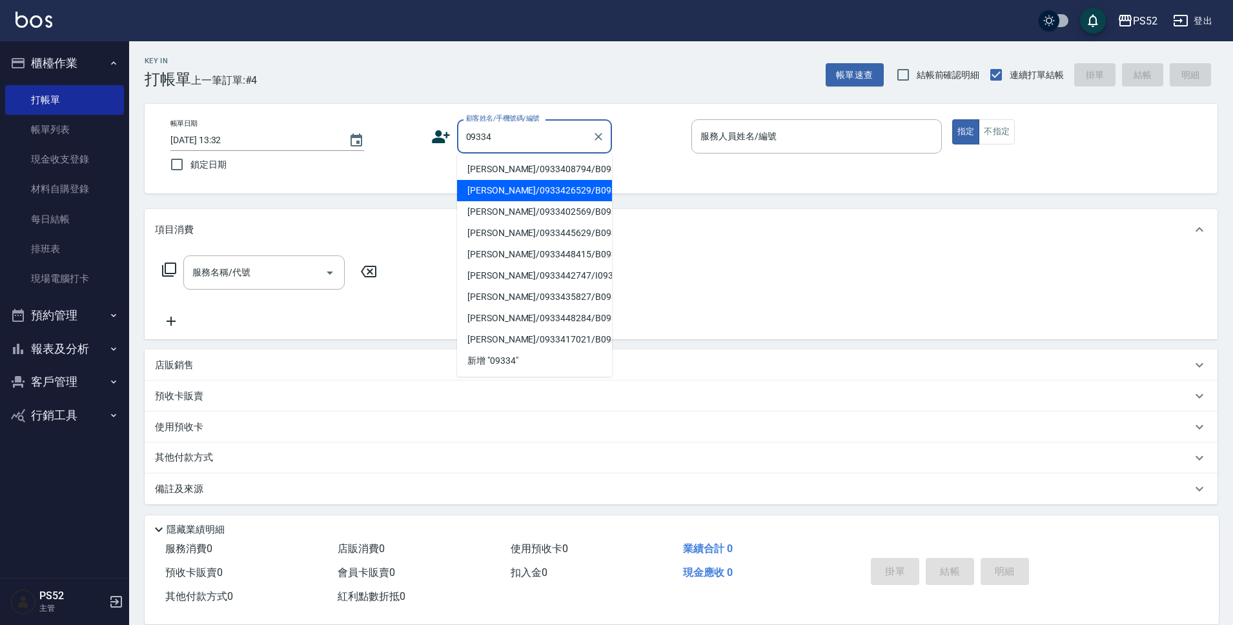
click at [529, 201] on li "吳書豪/0933426529/B0933426529" at bounding box center [534, 190] width 155 height 21
type input "吳書豪/0933426529/B0933426529"
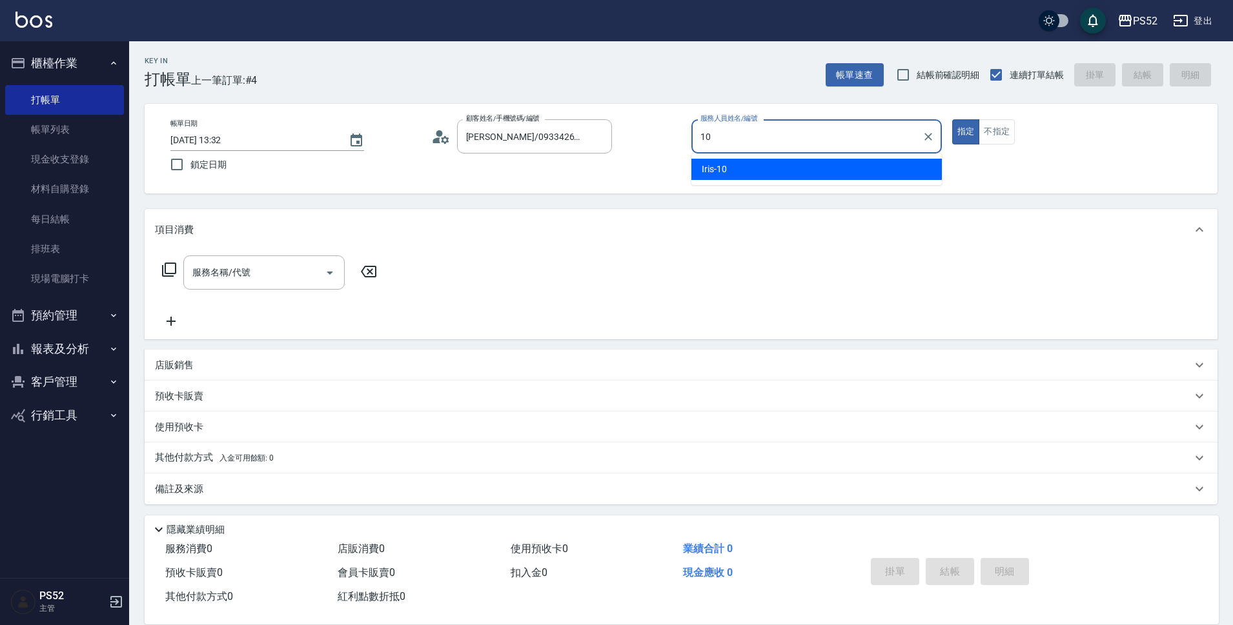
type input "Iris-10"
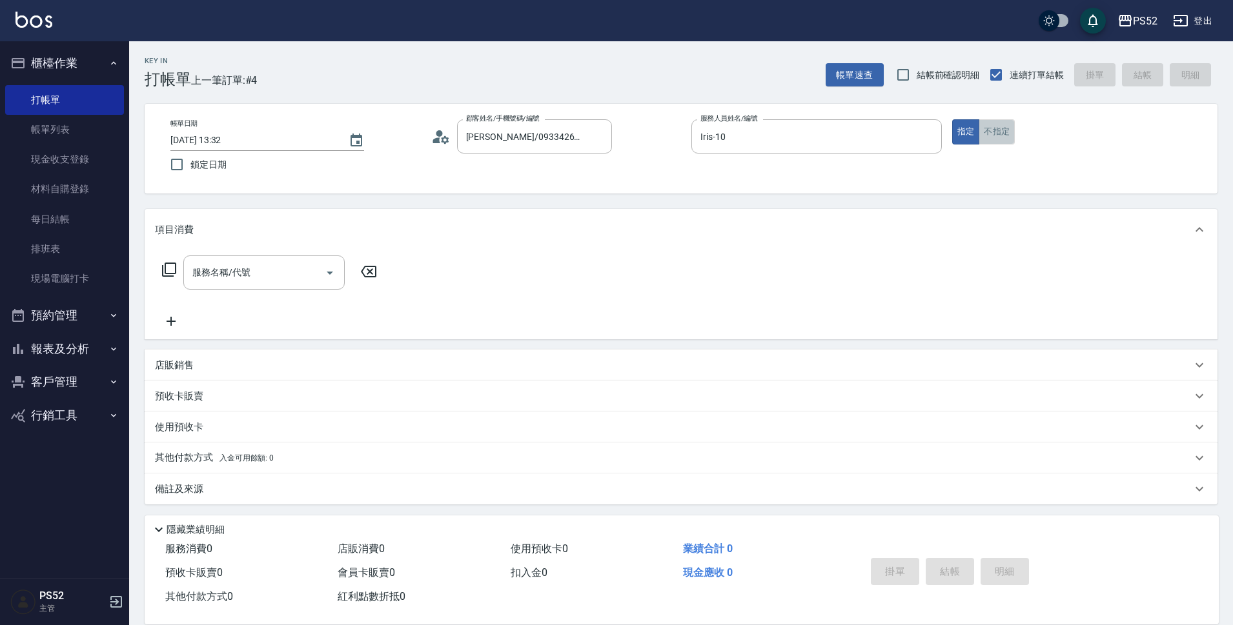
click at [992, 137] on button "不指定" at bounding box center [996, 131] width 36 height 25
click at [208, 268] on input "服務名稱/代號" at bounding box center [254, 272] width 130 height 23
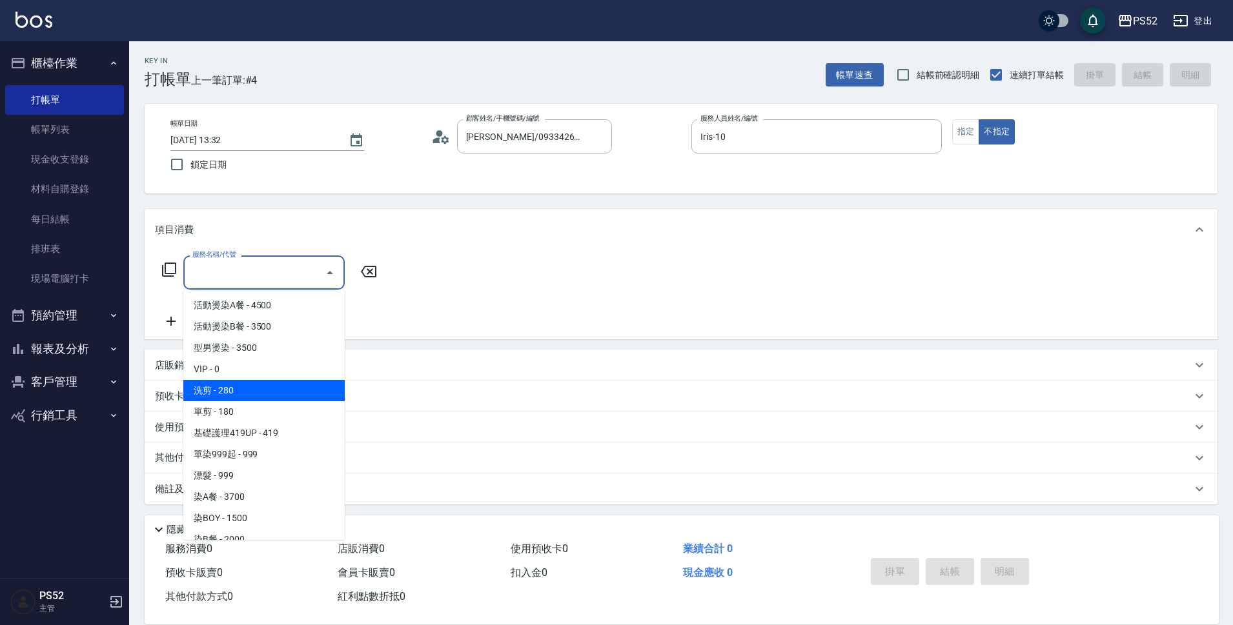
click at [268, 397] on span "洗剪 - 280" at bounding box center [263, 390] width 161 height 21
type input "洗剪(C1)"
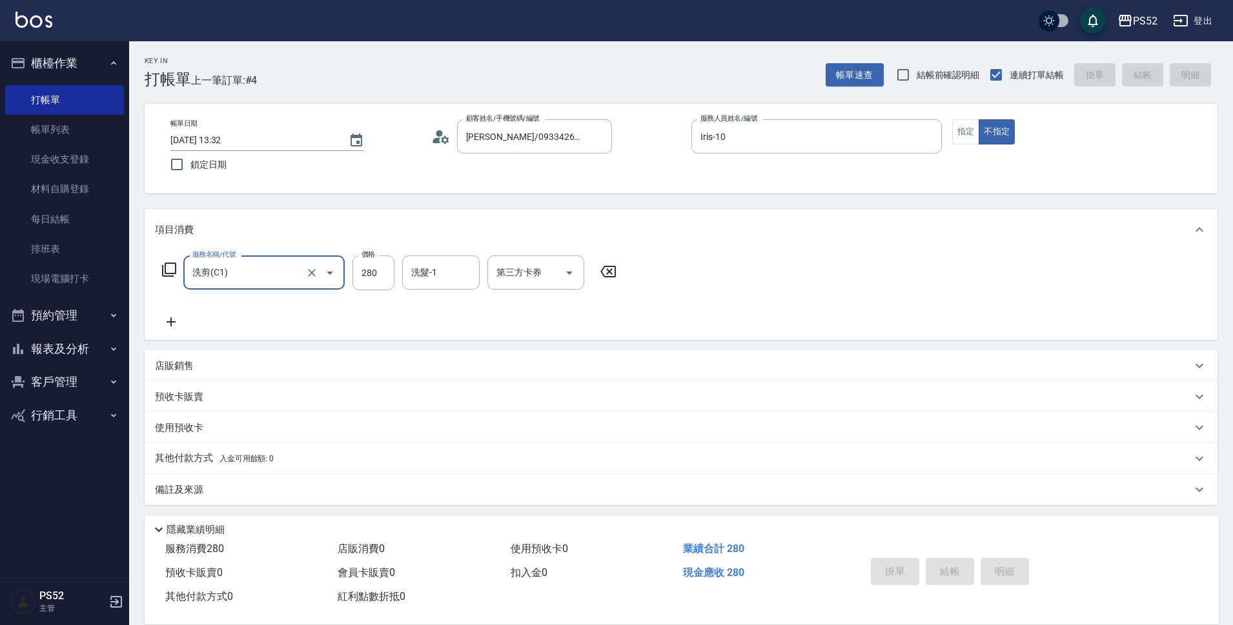
type input "2025/08/25 13:33"
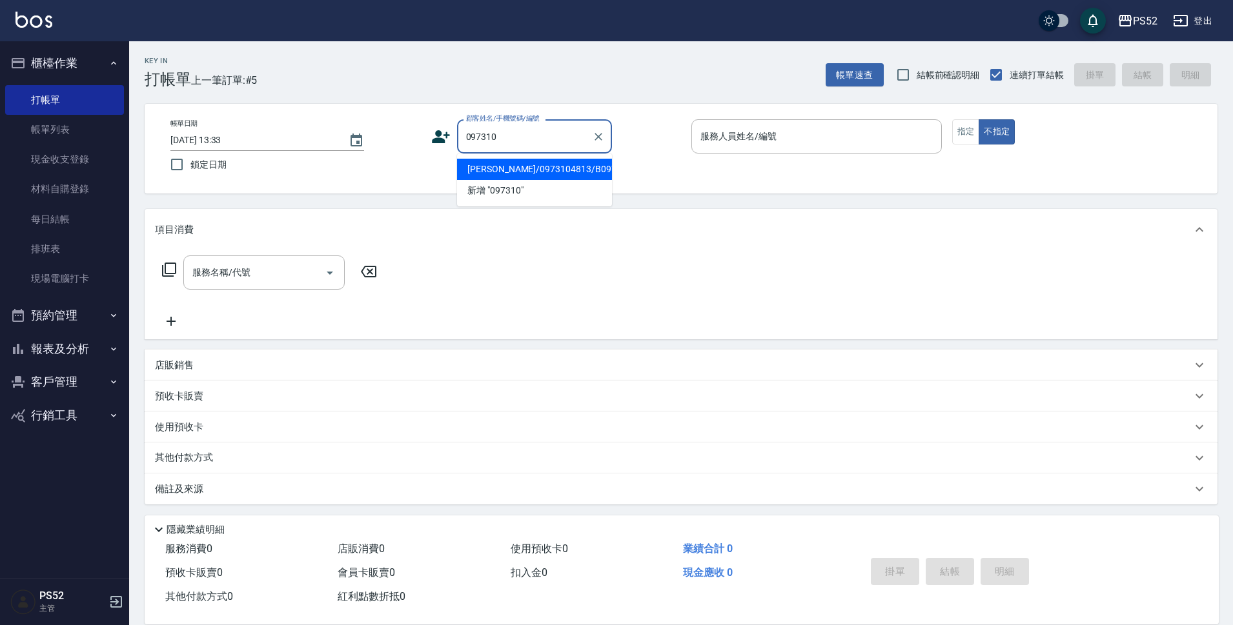
click at [534, 180] on li "張庭瑜/0973104813/B0973104813" at bounding box center [534, 169] width 155 height 21
type input "張庭瑜/0973104813/B0973104813"
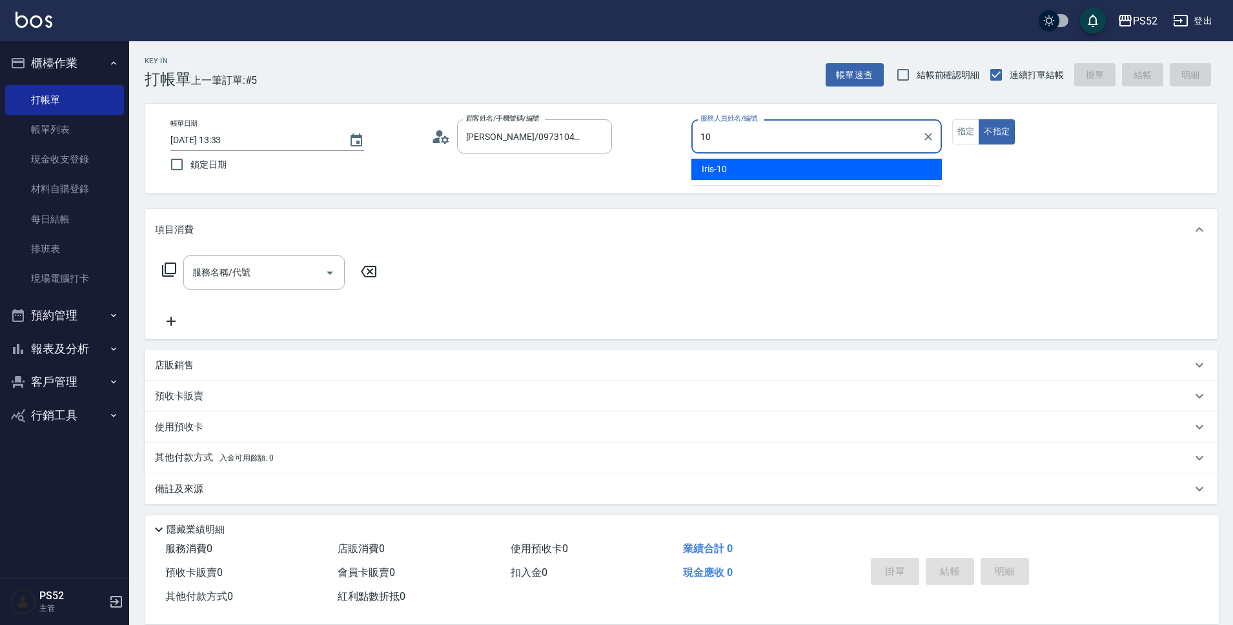
type input "Iris-10"
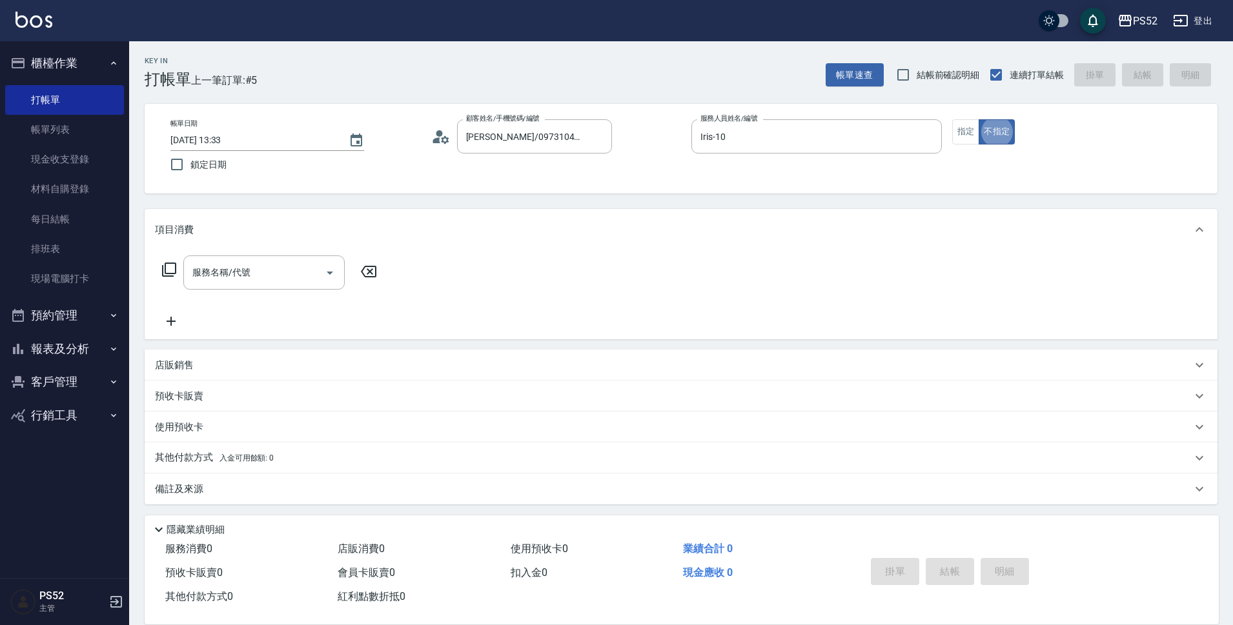
type button "false"
click at [270, 263] on input "服務名稱/代號" at bounding box center [254, 272] width 130 height 23
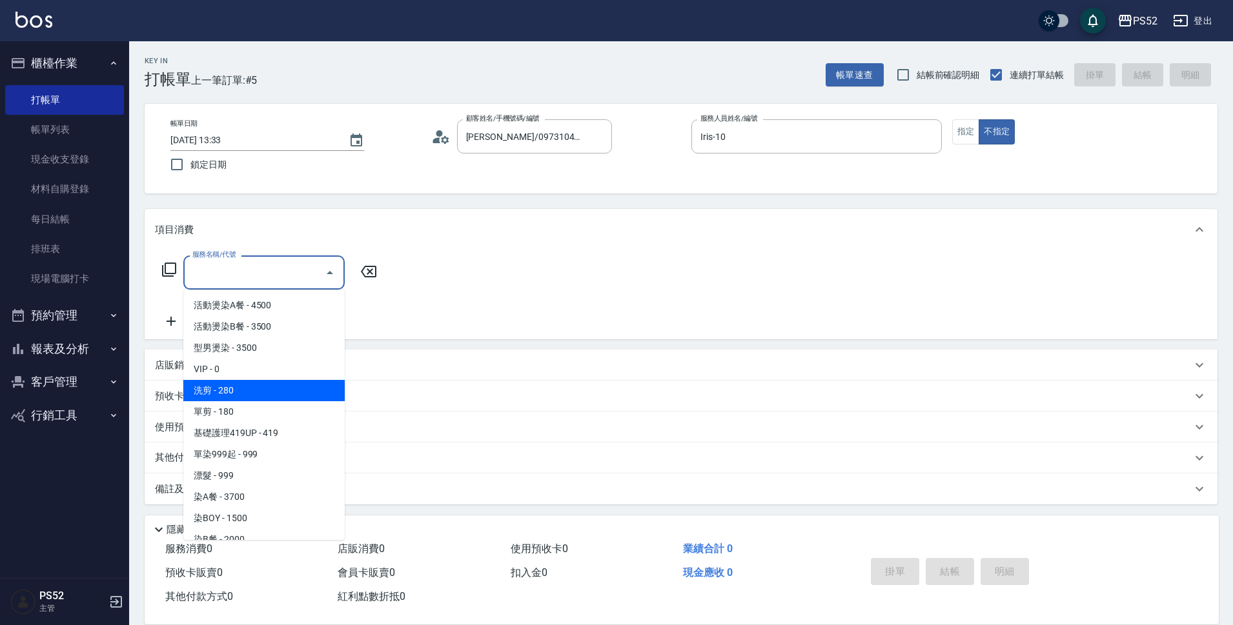
click at [318, 383] on span "洗剪 - 280" at bounding box center [263, 390] width 161 height 21
type input "洗剪(C1)"
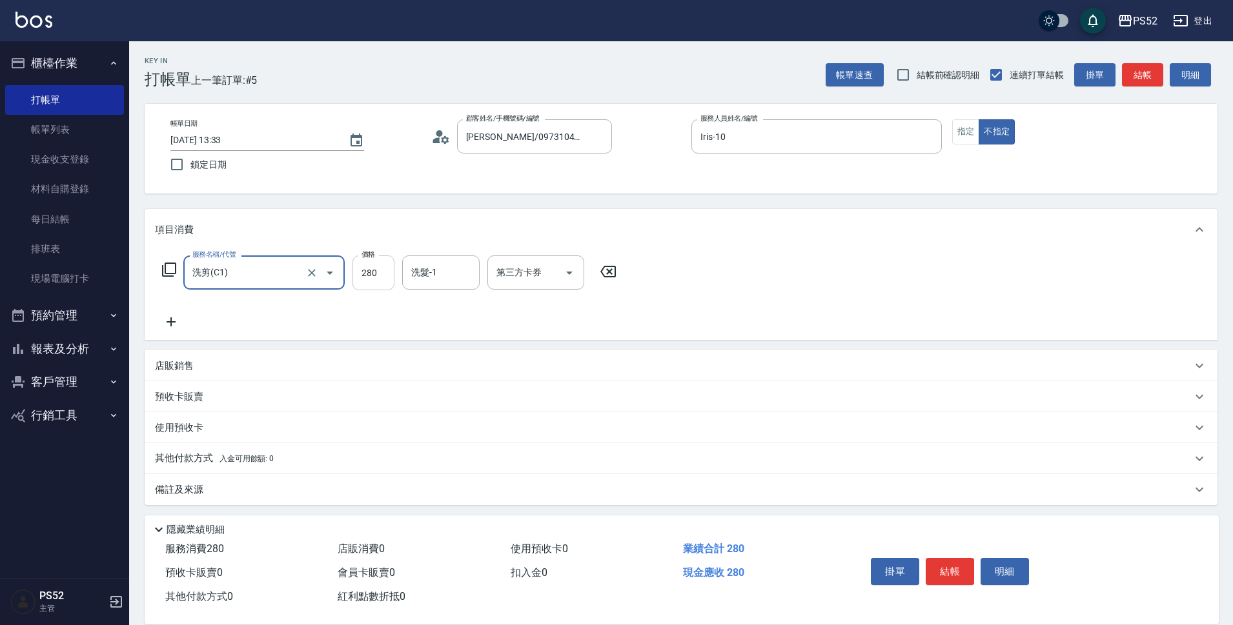
click at [365, 276] on input "280" at bounding box center [373, 273] width 42 height 35
type input "300"
click at [191, 371] on p "店販銷售" at bounding box center [174, 366] width 39 height 14
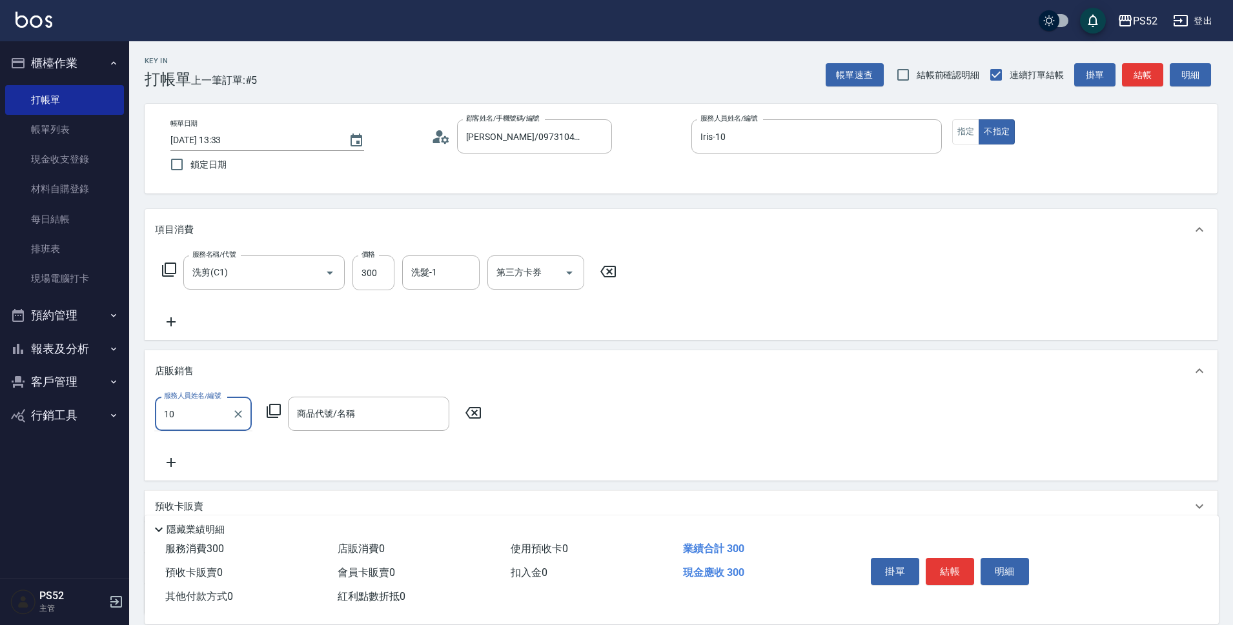
type input "Iris-10"
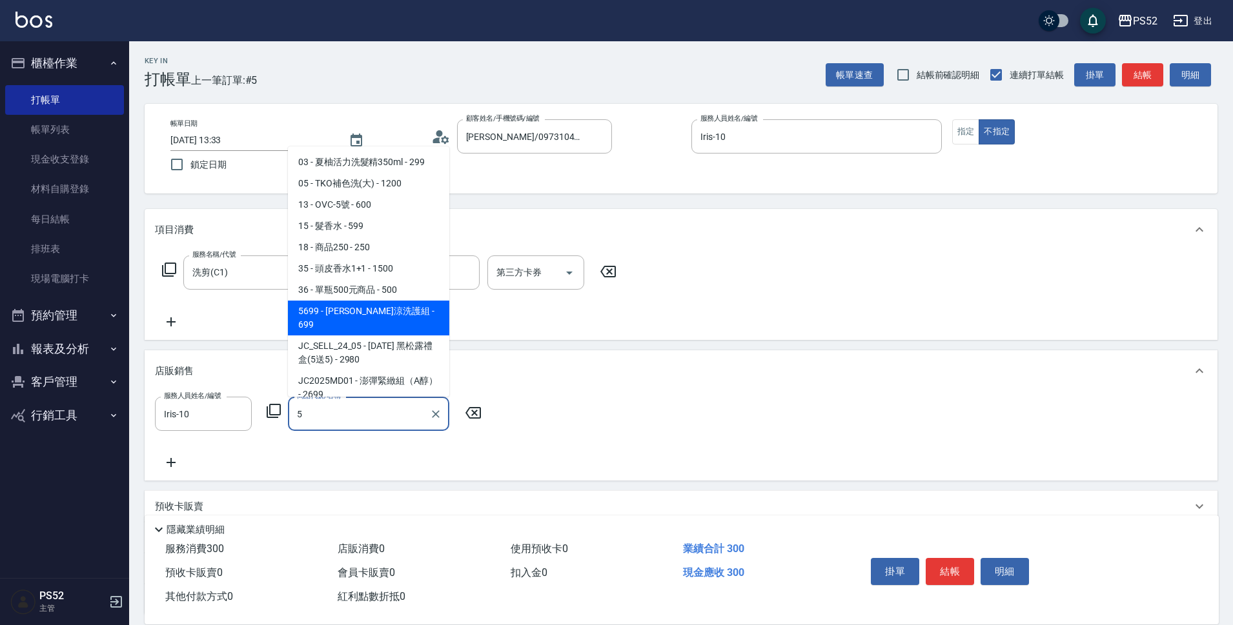
click at [355, 311] on span "5699 - 水水沁涼洗護組 - 699" at bounding box center [368, 318] width 161 height 35
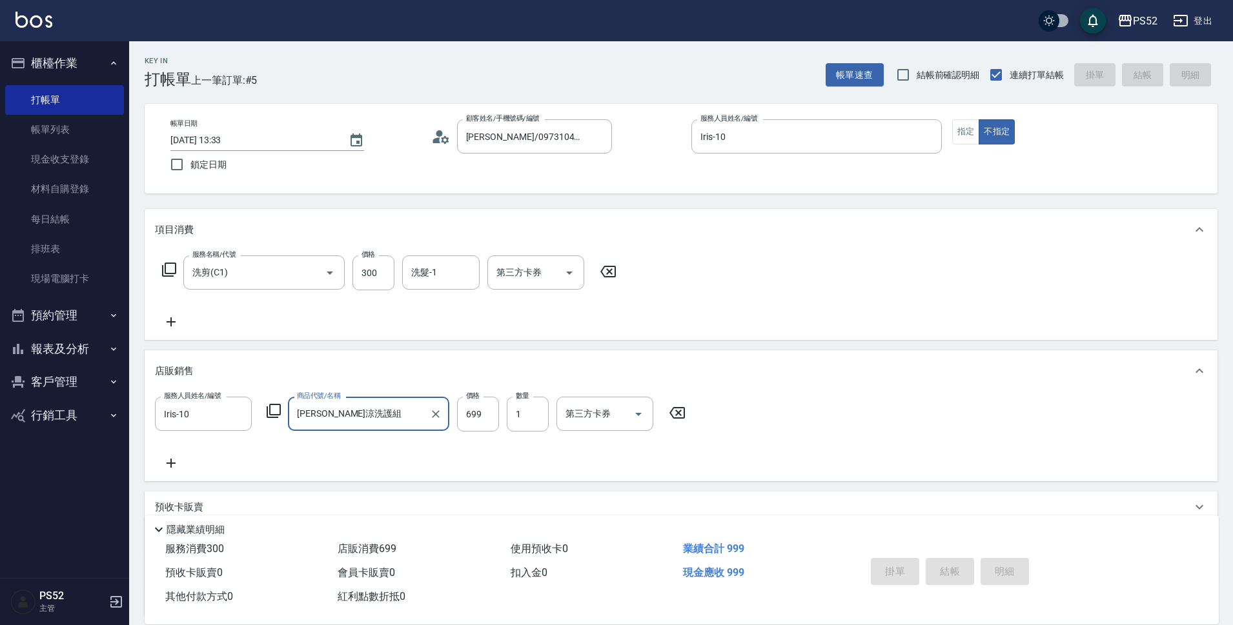
type input "水水沁涼洗護組"
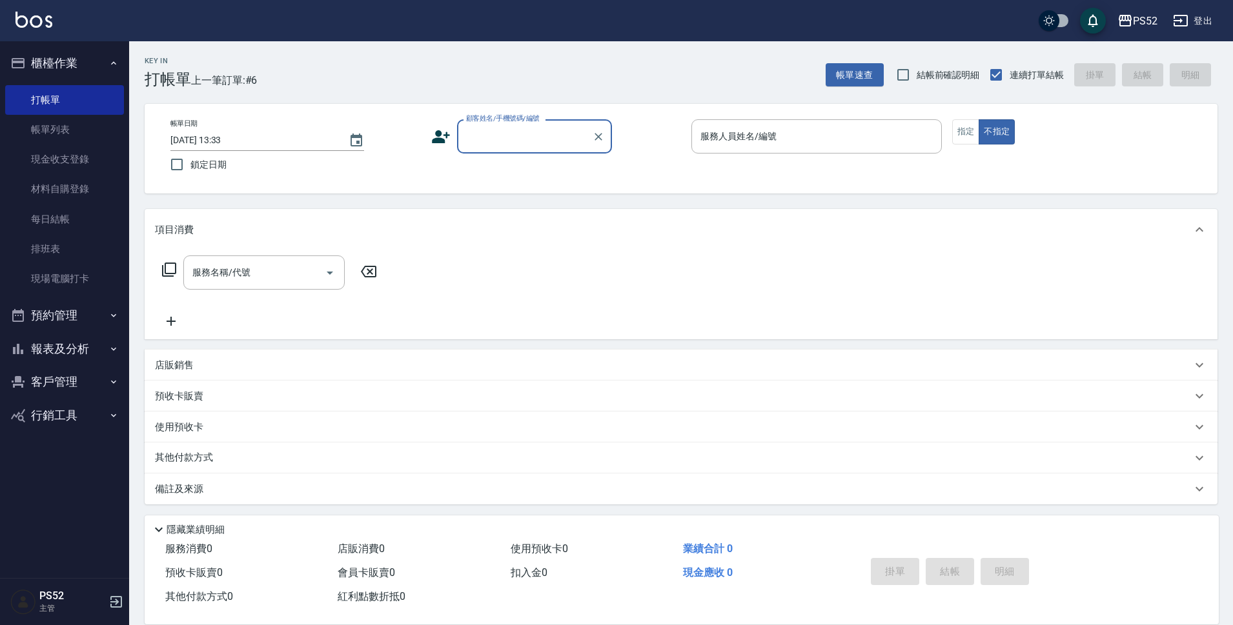
click at [56, 375] on button "客戶管理" at bounding box center [64, 382] width 119 height 34
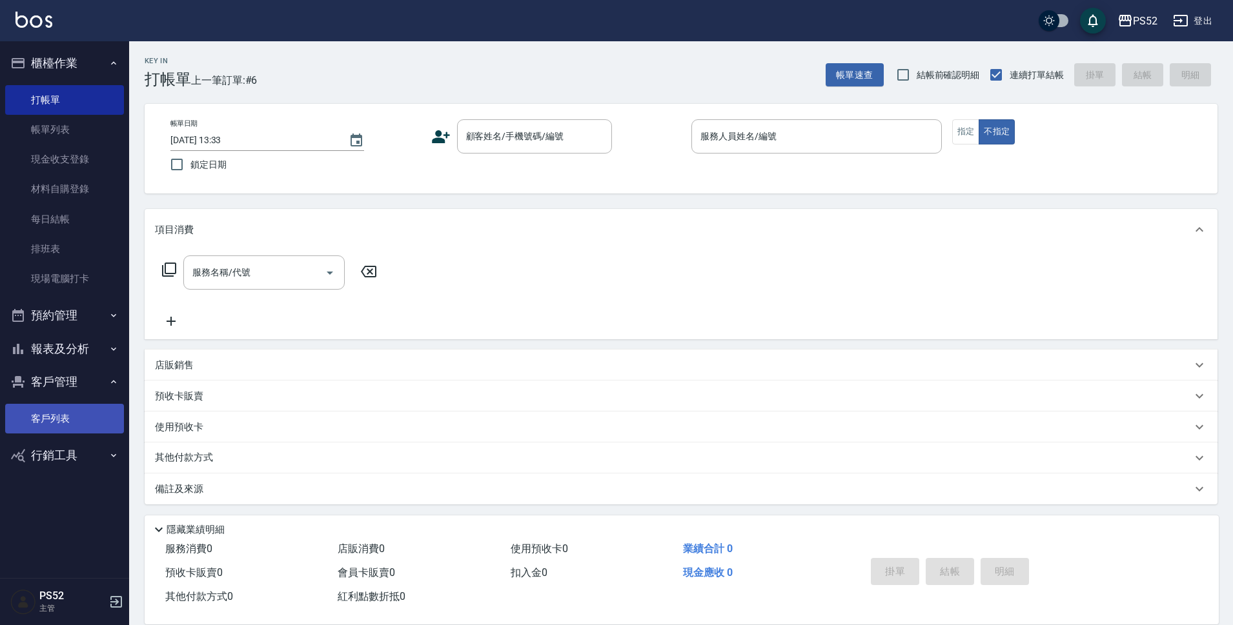
click at [65, 424] on link "客戶列表" at bounding box center [64, 419] width 119 height 30
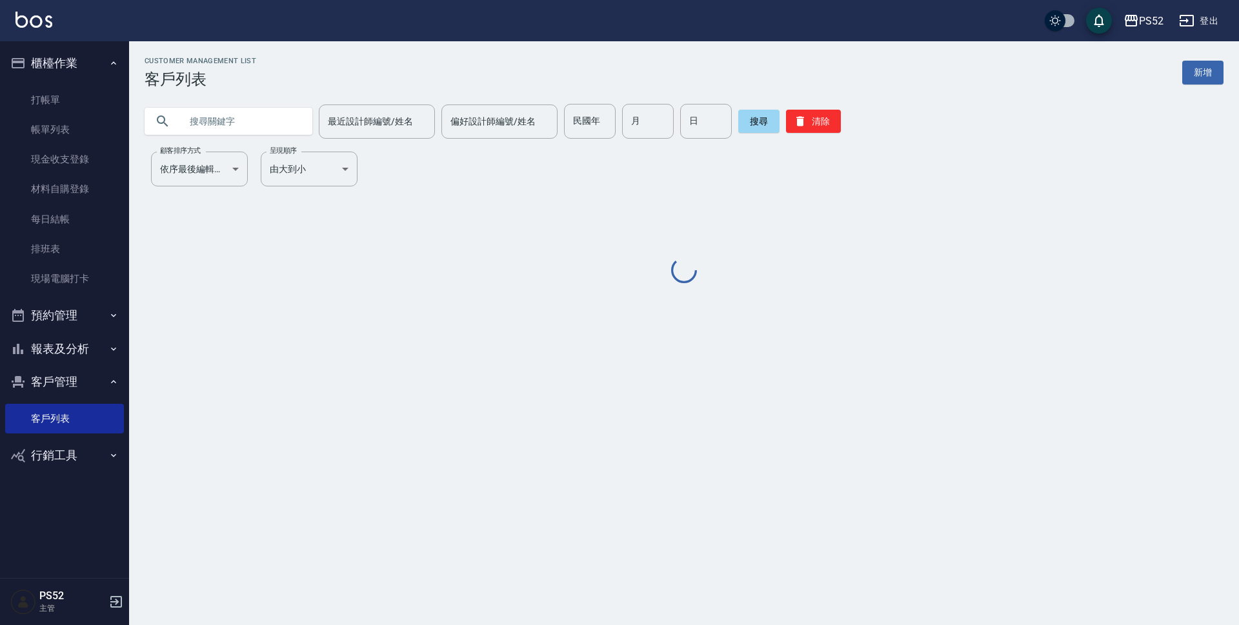
click at [188, 119] on input "text" at bounding box center [241, 121] width 121 height 35
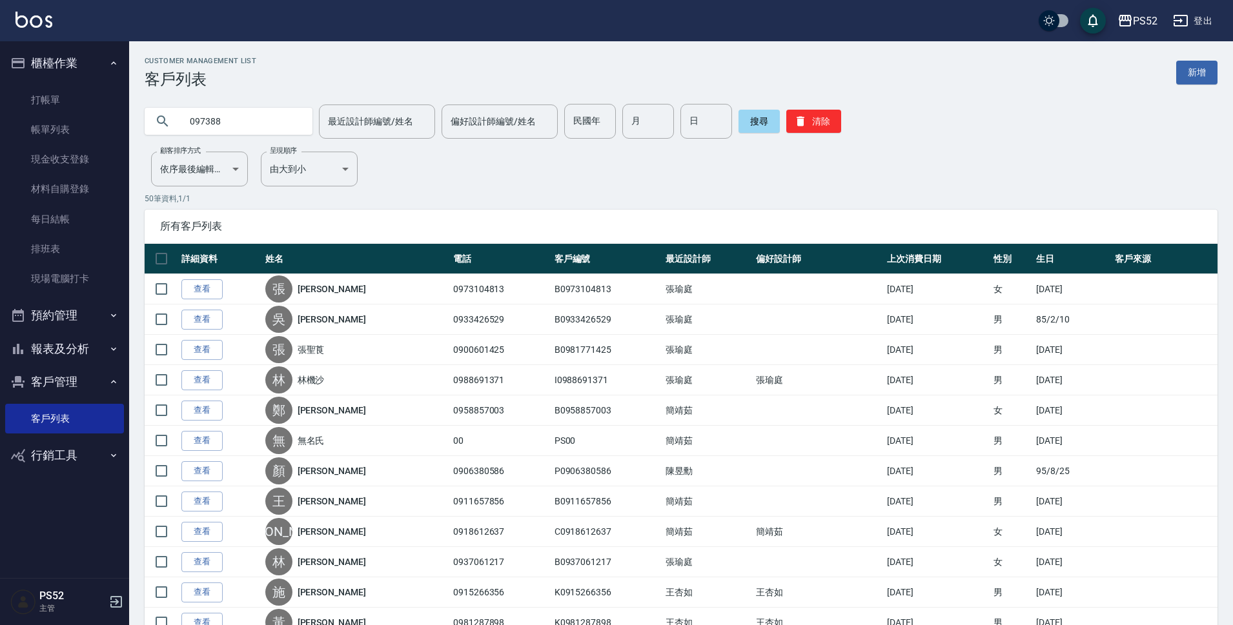
type input "097388"
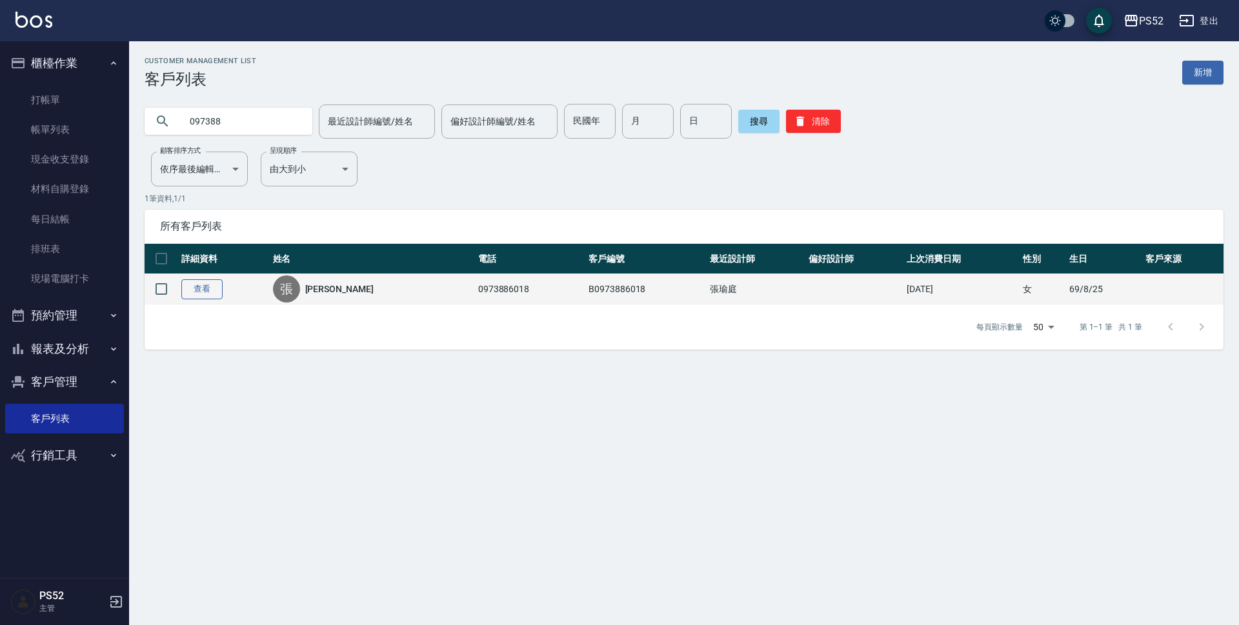
click at [203, 293] on link "查看" at bounding box center [201, 289] width 41 height 20
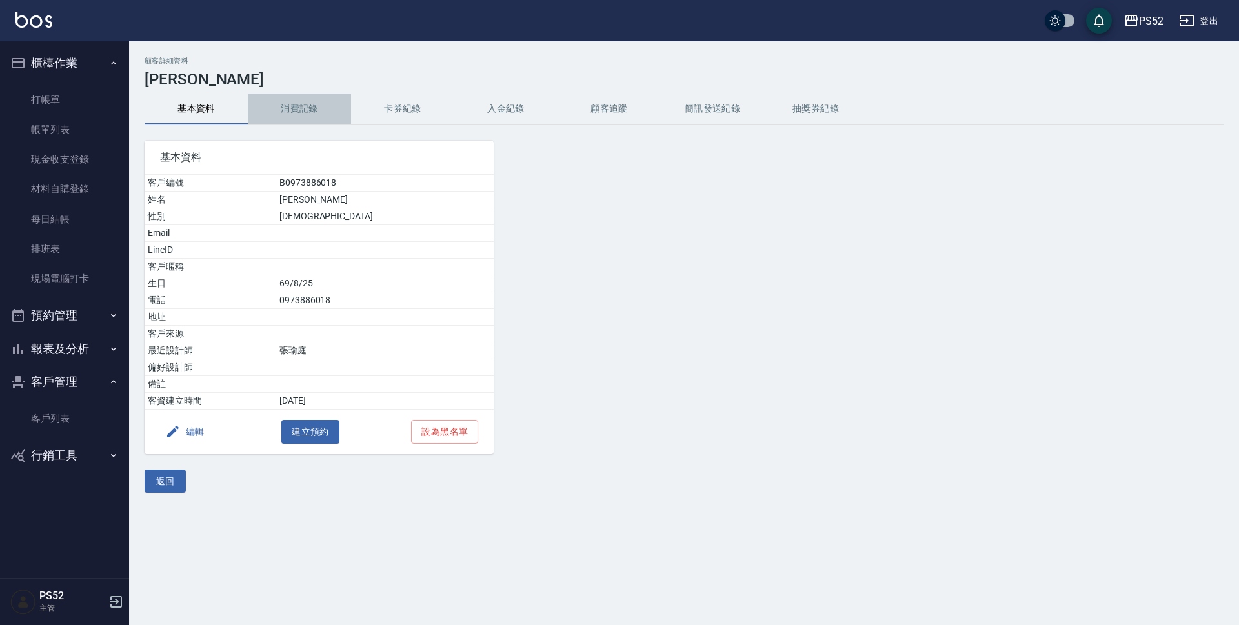
click at [307, 117] on button "消費記錄" at bounding box center [299, 109] width 103 height 31
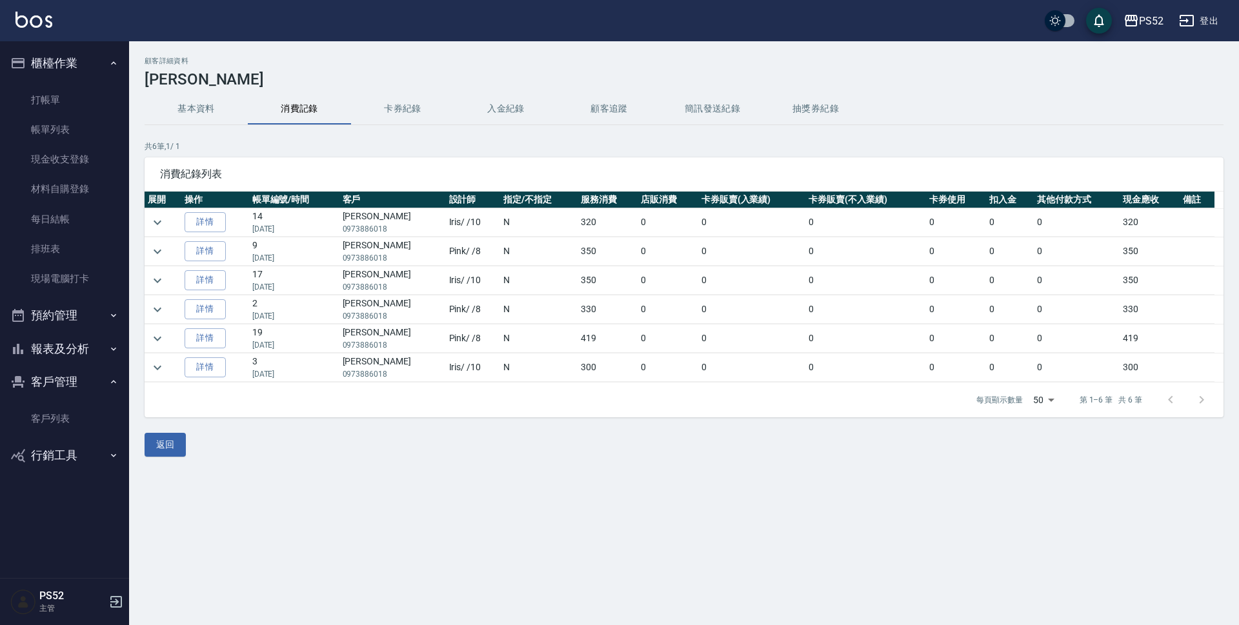
click at [71, 317] on button "預約管理" at bounding box center [64, 316] width 119 height 34
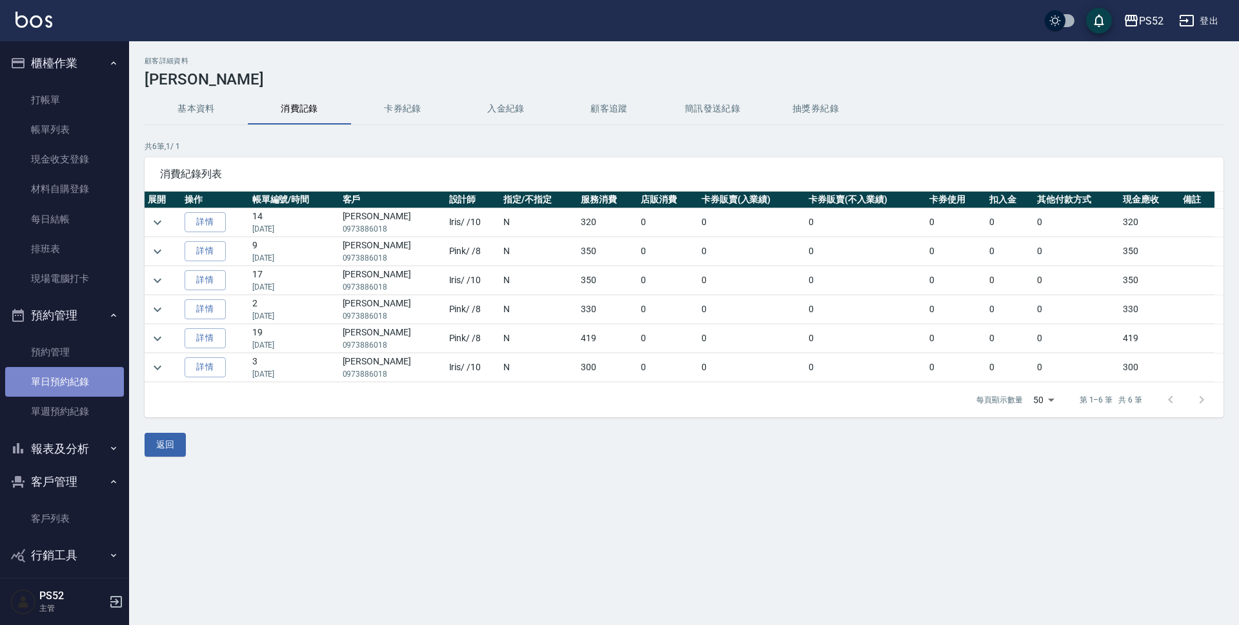
click at [76, 391] on link "單日預約紀錄" at bounding box center [64, 382] width 119 height 30
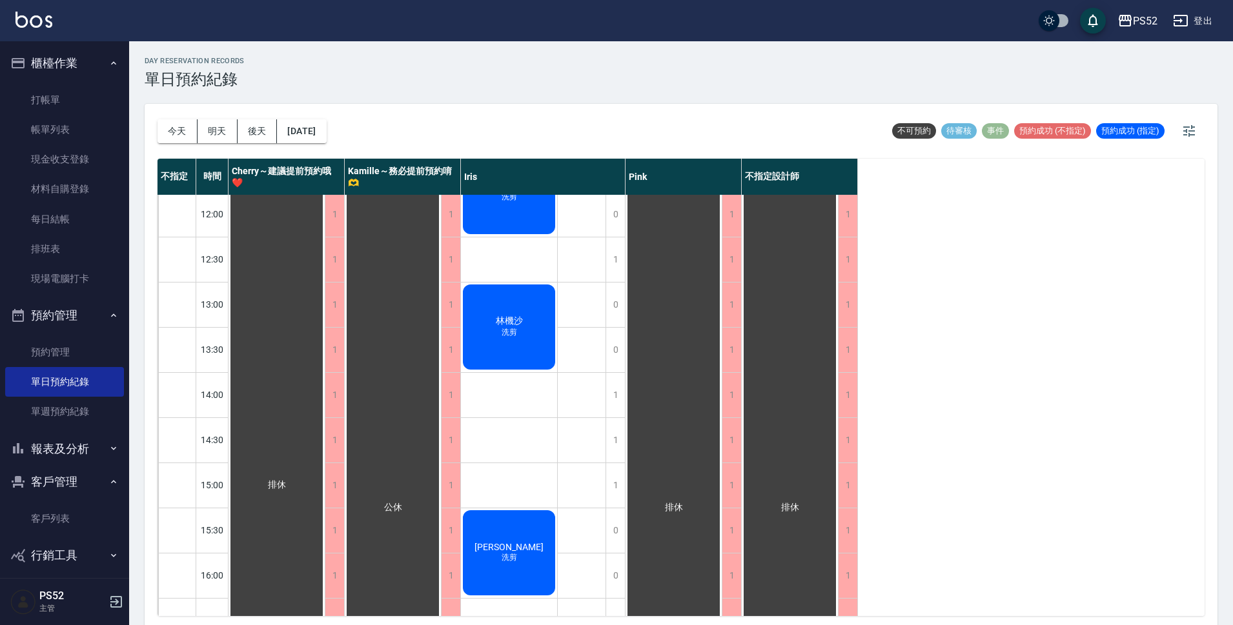
scroll to position [150, 0]
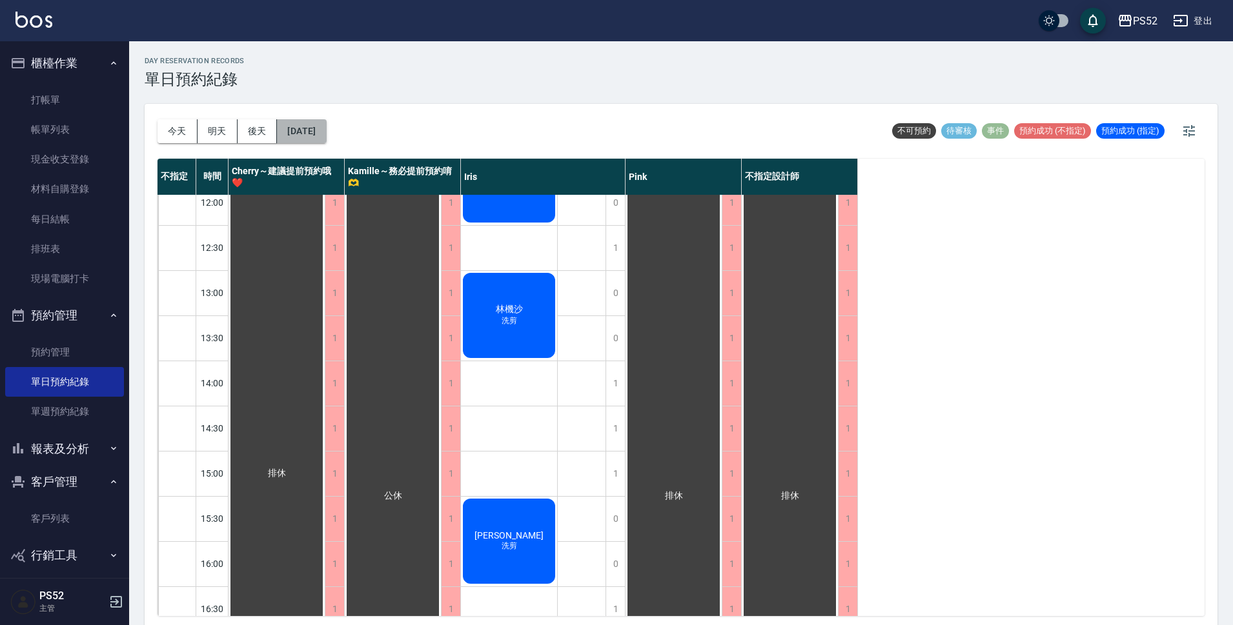
click at [326, 136] on button "[DATE]" at bounding box center [301, 131] width 49 height 24
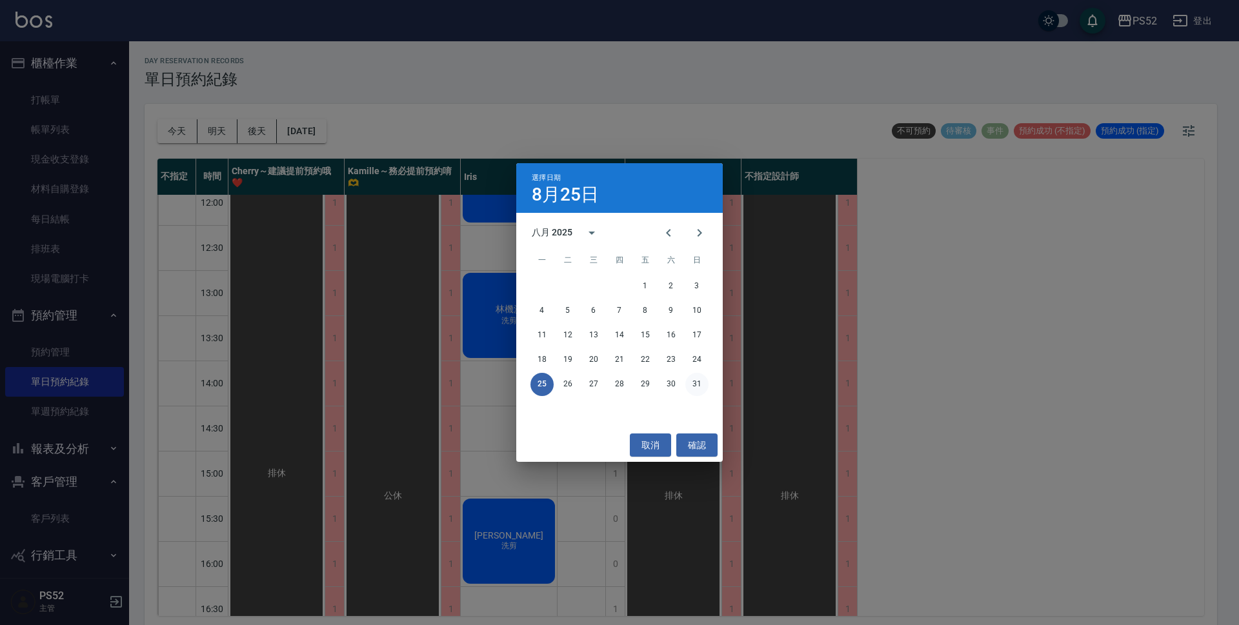
click at [693, 389] on button "31" at bounding box center [696, 384] width 23 height 23
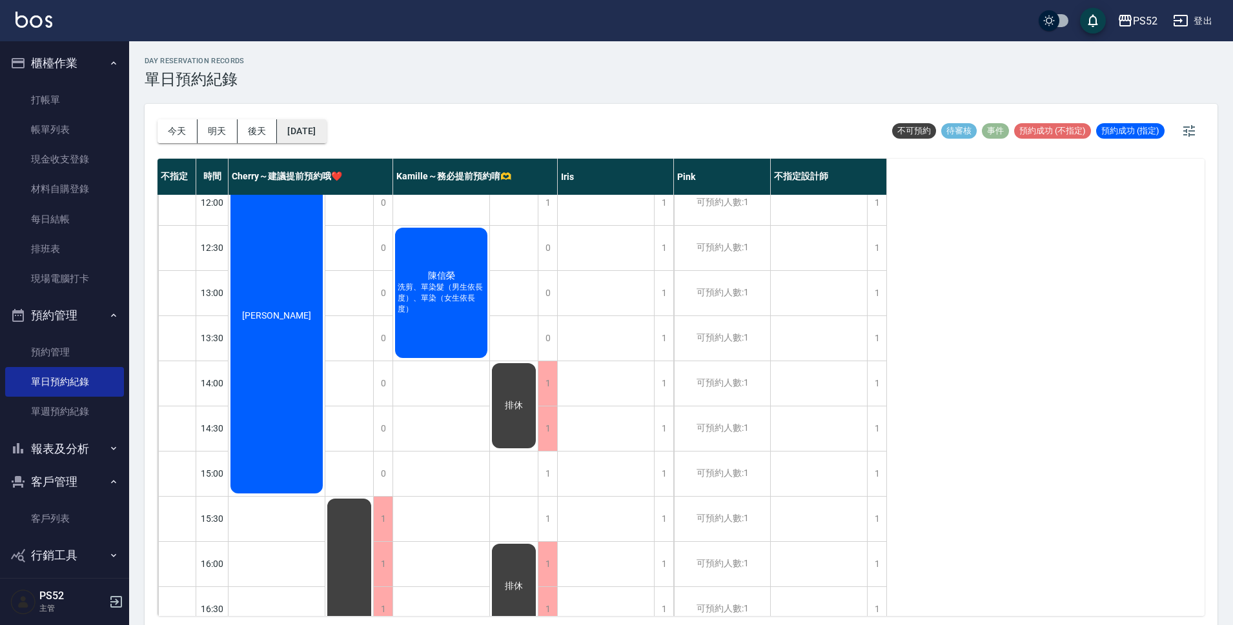
click at [326, 130] on button "2025/08/31" at bounding box center [301, 131] width 49 height 24
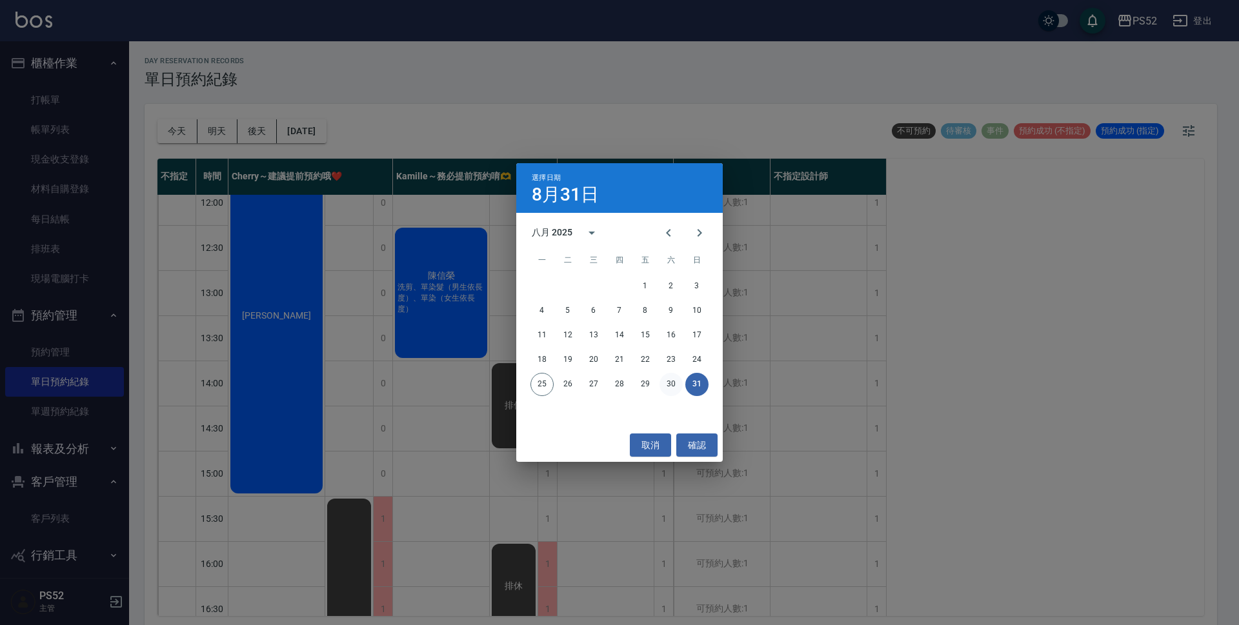
click at [673, 390] on button "30" at bounding box center [671, 384] width 23 height 23
